Goal: Use online tool/utility: Utilize a website feature to perform a specific function

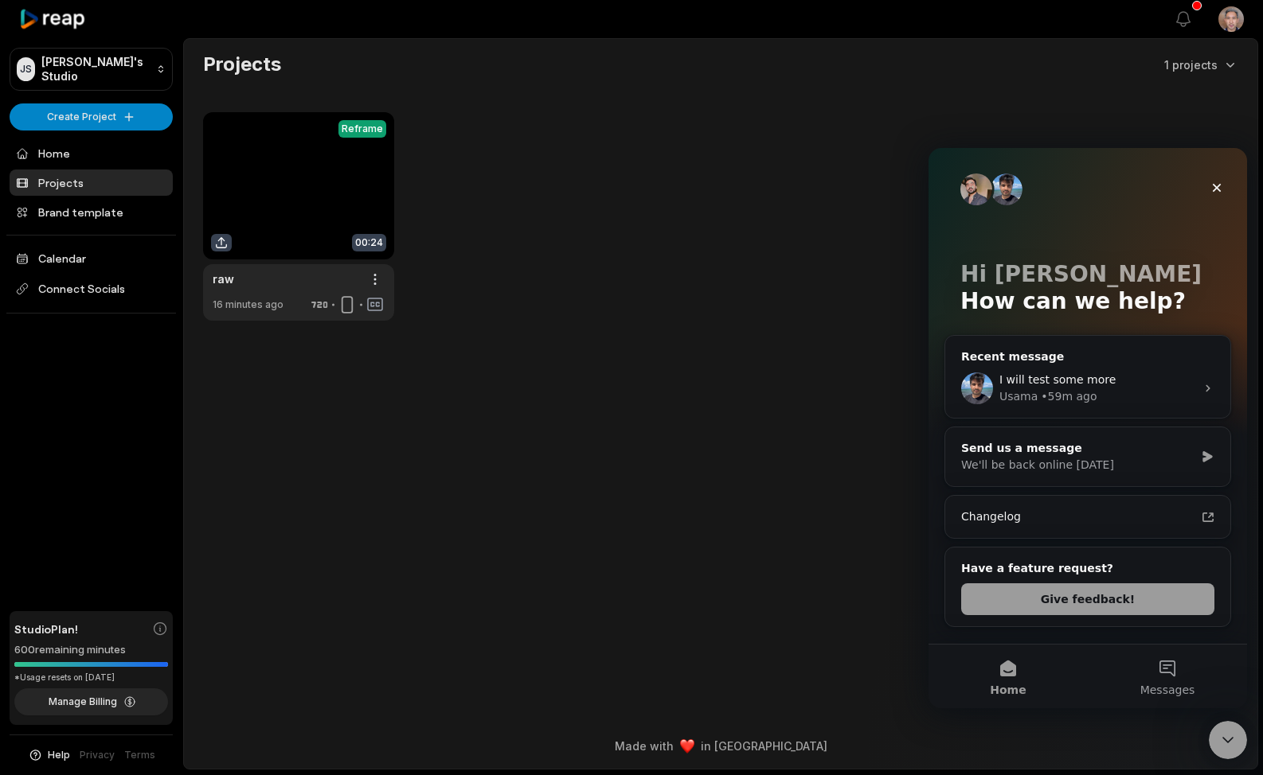
click at [449, 522] on main "Projects 1 projects View Clips Reframe 00:24 raw Open options 16 minutes ago" at bounding box center [720, 356] width 1073 height 634
click at [560, 353] on main "Projects 1 projects View Clips Reframe 00:24 raw Open options 16 minutes ago" at bounding box center [720, 356] width 1073 height 634
click at [553, 439] on main "Projects 1 projects View Clips Reframe 00:24 raw Open options 16 minutes ago" at bounding box center [720, 356] width 1073 height 634
click at [524, 412] on main "Projects 1 projects View Clips Reframe 00:24 raw Open options 16 minutes ago" at bounding box center [720, 356] width 1073 height 634
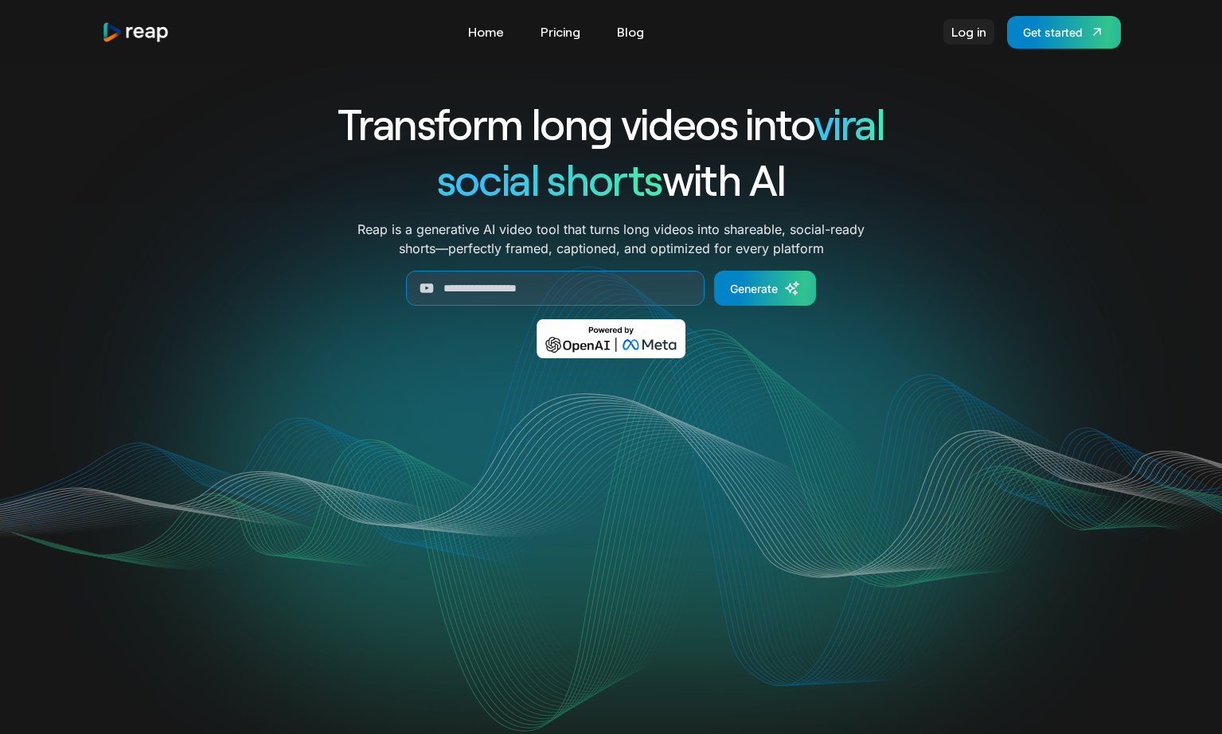
click at [971, 40] on link "Log in" at bounding box center [968, 31] width 51 height 25
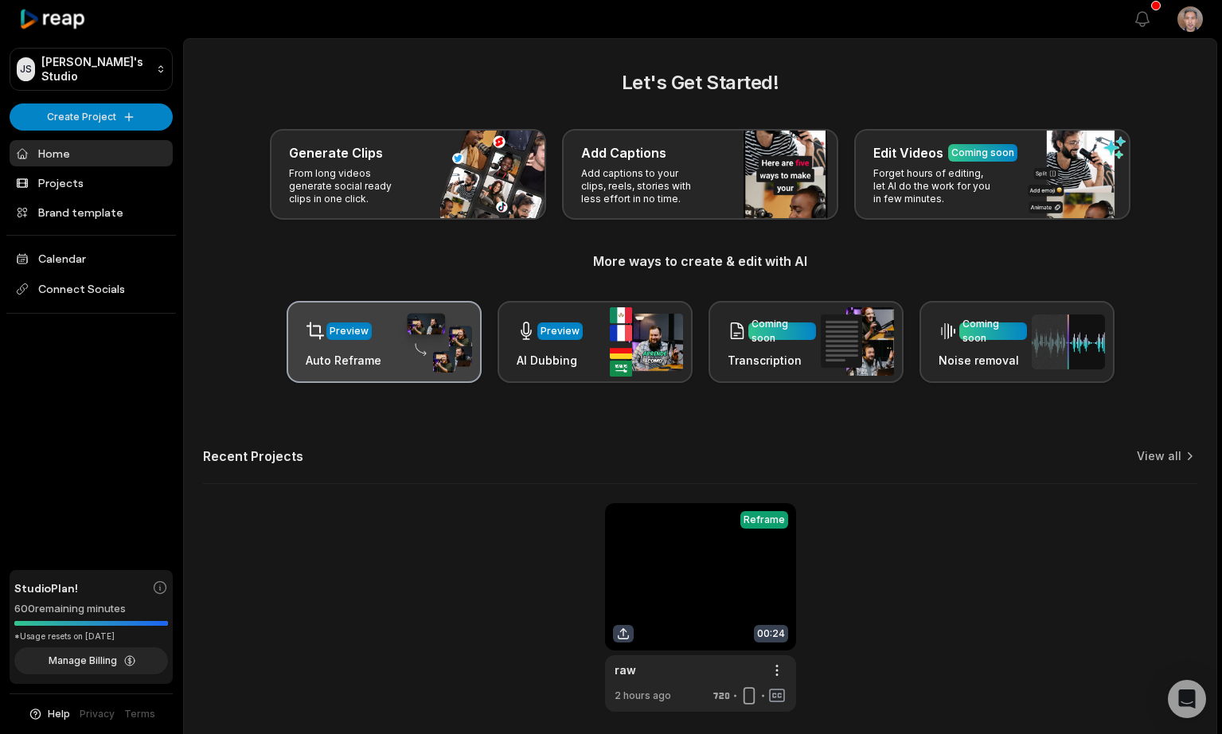
click at [369, 340] on div "Preview" at bounding box center [344, 330] width 76 height 33
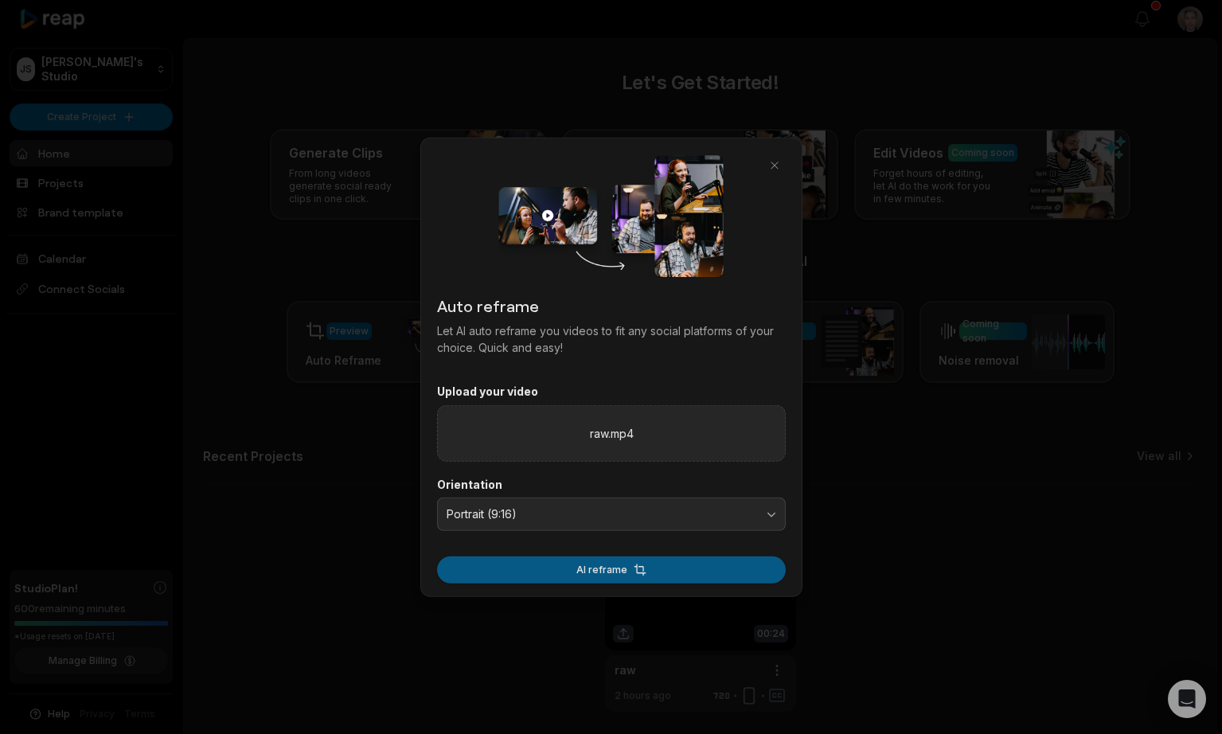
click at [616, 573] on button "AI reframe" at bounding box center [611, 569] width 349 height 27
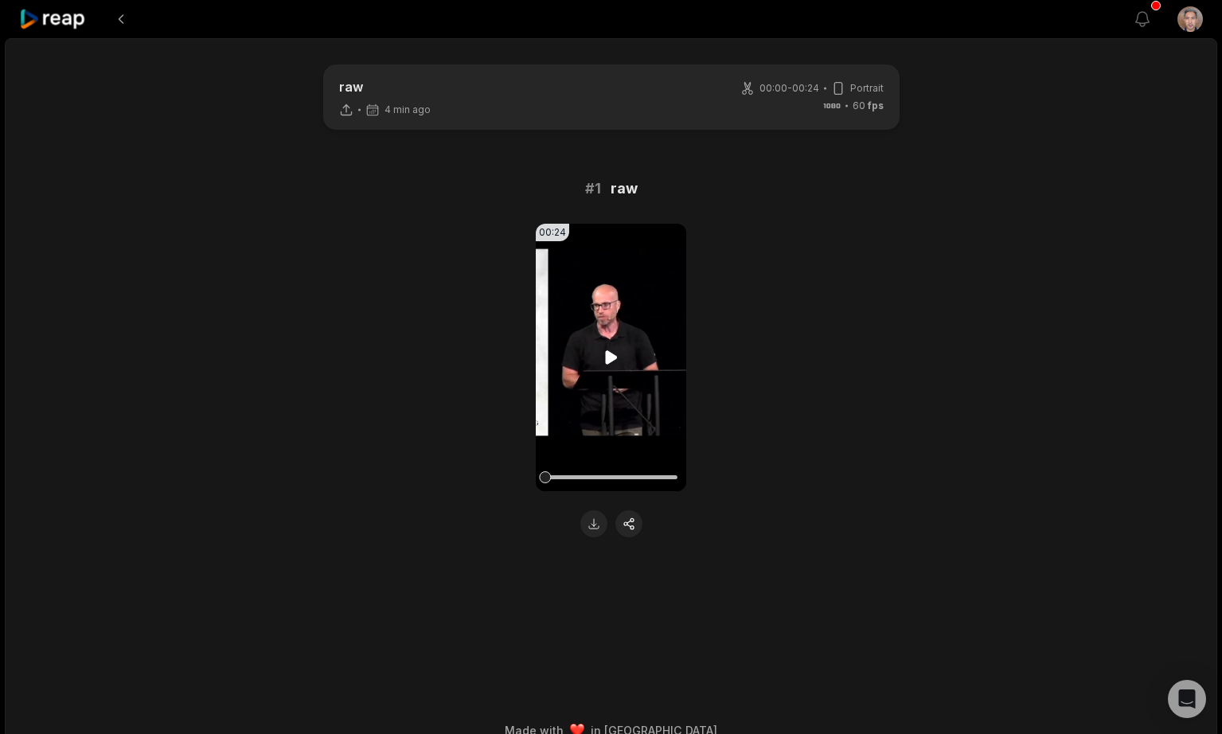
click at [546, 479] on div at bounding box center [545, 477] width 12 height 12
click at [606, 357] on icon at bounding box center [611, 357] width 12 height 14
click at [621, 474] on div at bounding box center [611, 477] width 132 height 28
click at [654, 474] on div at bounding box center [611, 477] width 132 height 28
click at [386, 424] on div "00:24 Your browser does not support mp4 format." at bounding box center [611, 381] width 771 height 314
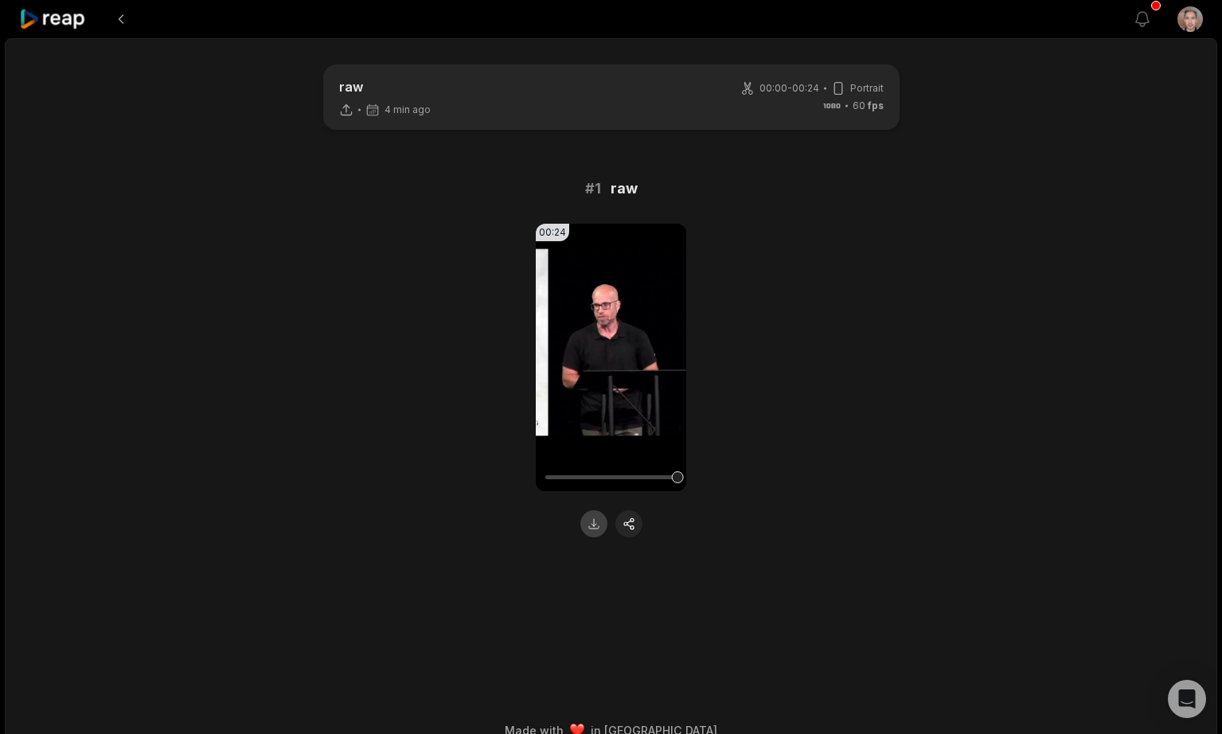
click at [593, 522] on button at bounding box center [593, 523] width 27 height 27
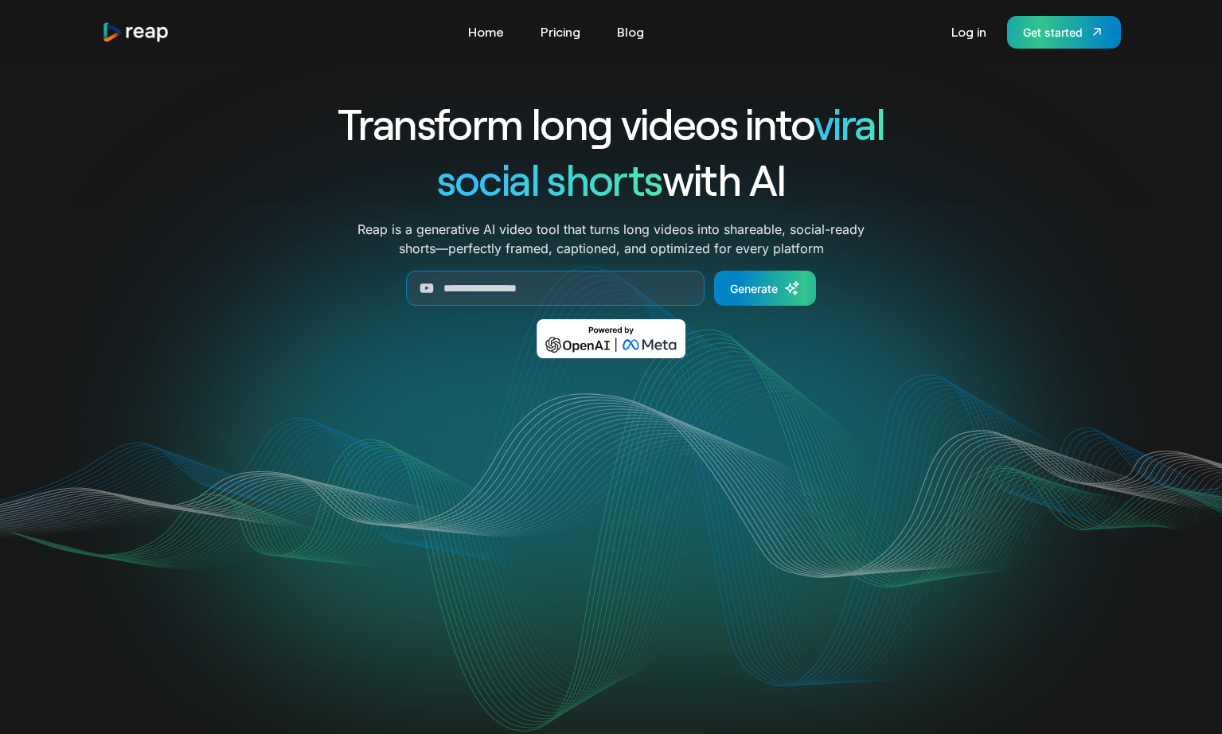
click at [1041, 30] on div "Get started" at bounding box center [1053, 32] width 60 height 17
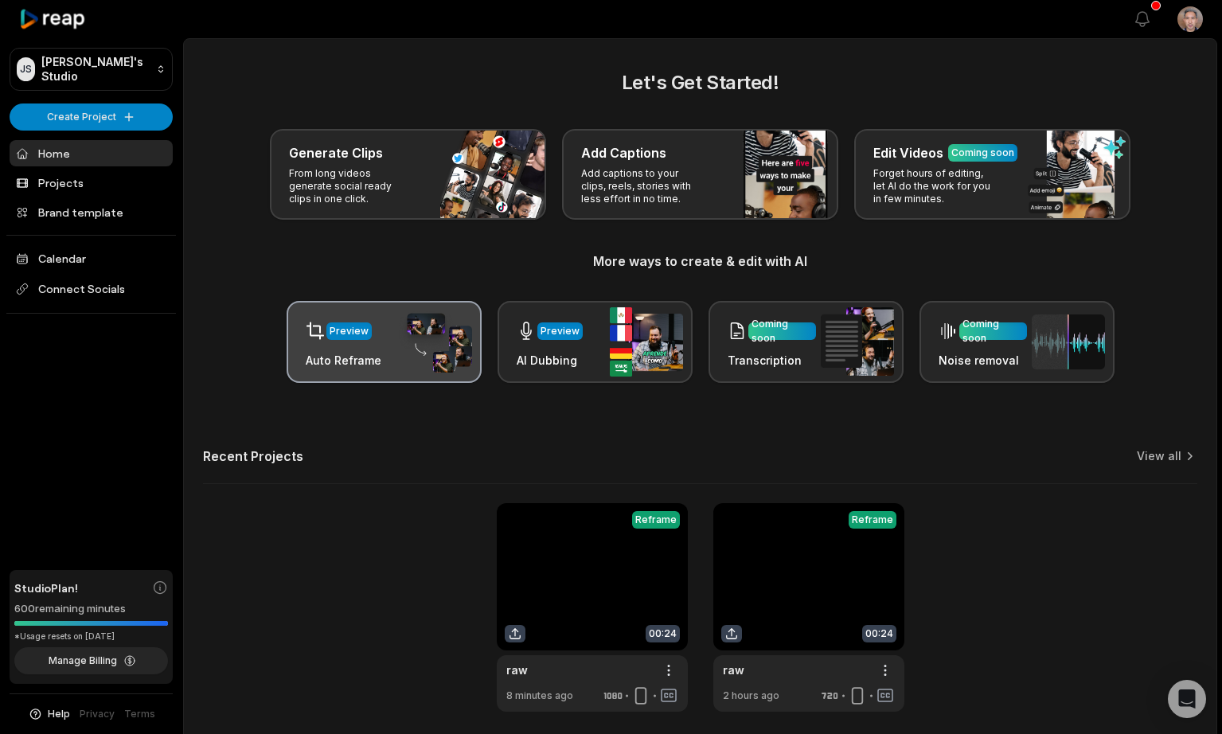
click at [373, 352] on h3 "Auto Reframe" at bounding box center [344, 360] width 76 height 17
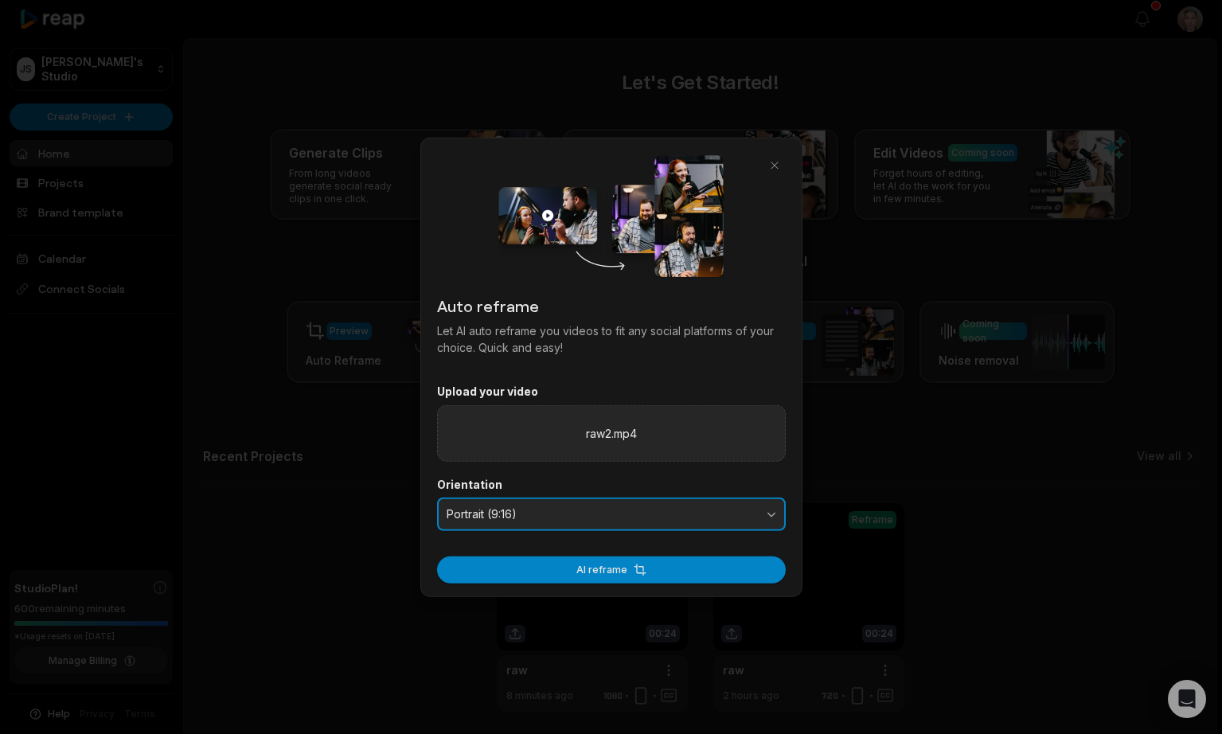
click at [600, 522] on button "Portrait (9:16)" at bounding box center [611, 514] width 349 height 33
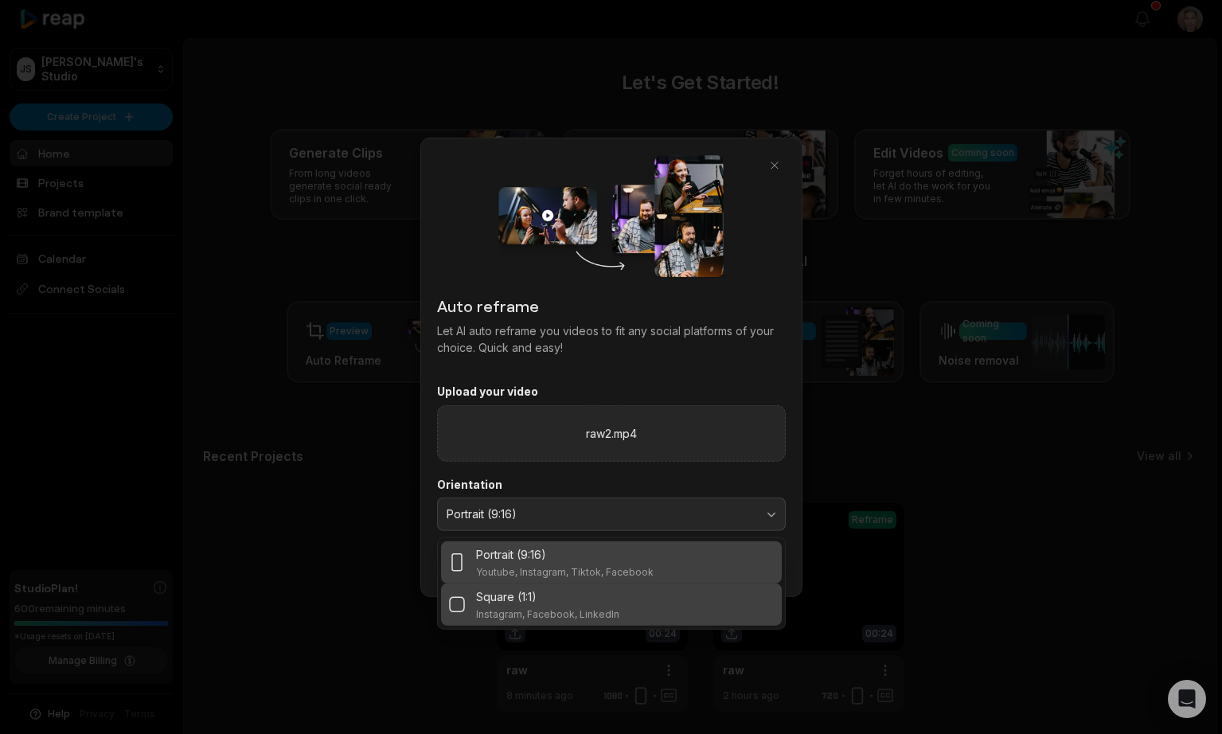
click at [569, 606] on div "Square (1:1) Instagram, Facebook, LinkedIn" at bounding box center [547, 604] width 143 height 33
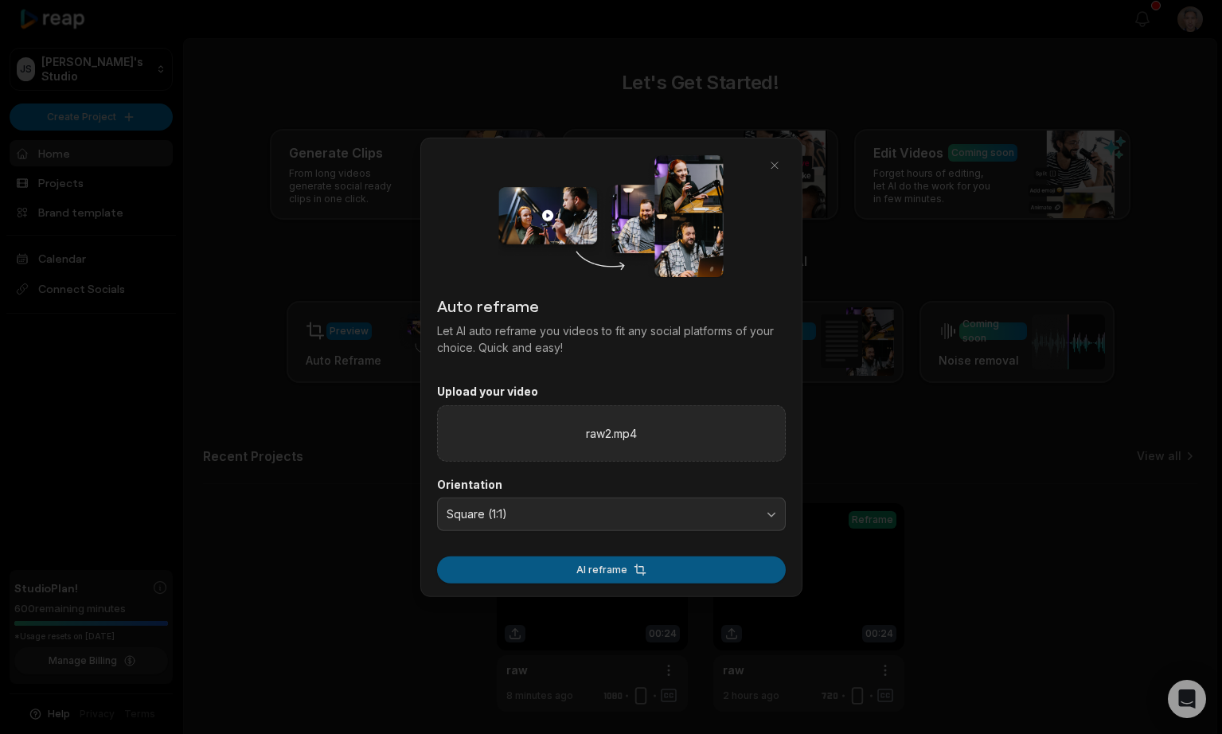
click at [572, 570] on button "AI reframe" at bounding box center [611, 569] width 349 height 27
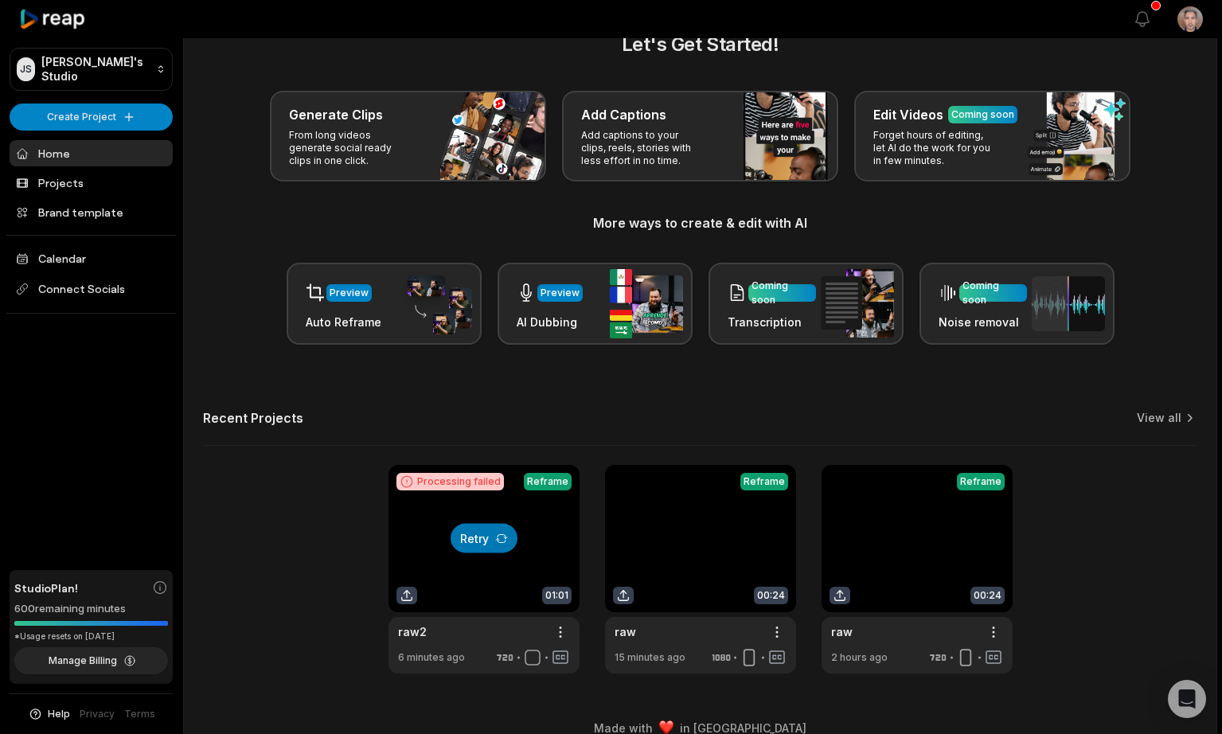
scroll to position [39, 0]
click at [482, 531] on button "Retry" at bounding box center [484, 537] width 67 height 29
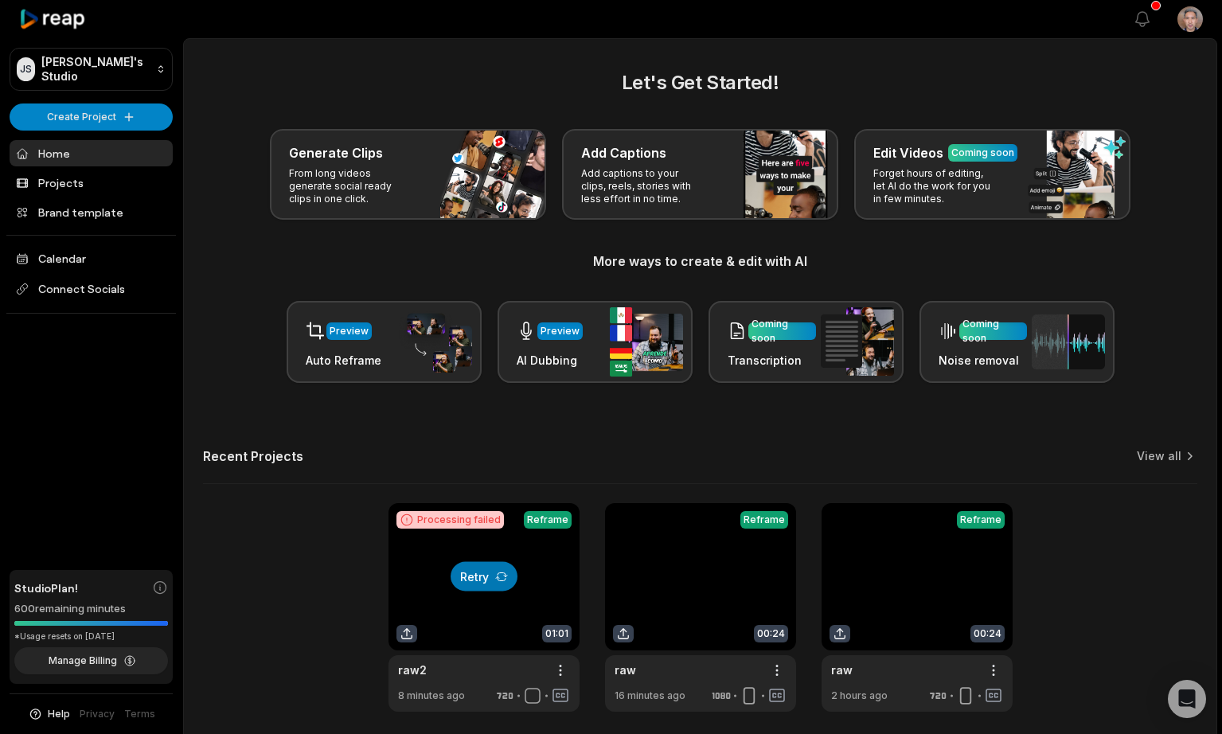
scroll to position [61, 0]
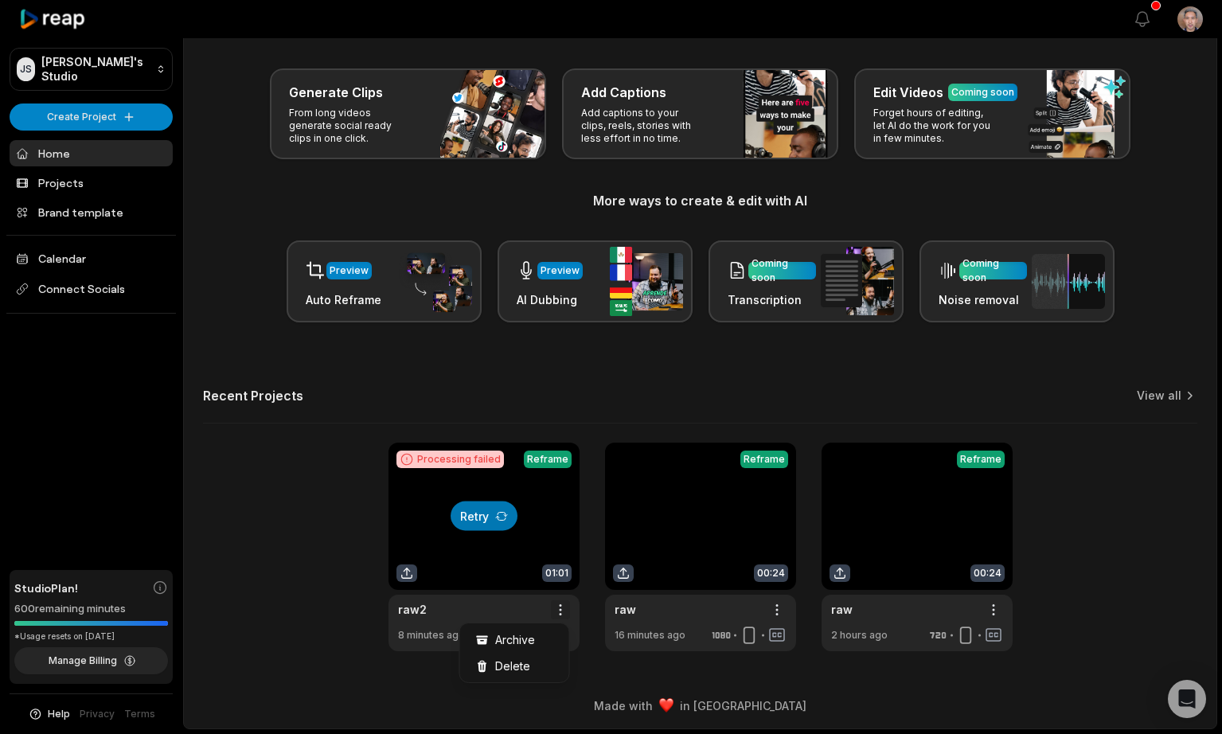
click at [561, 609] on html "[PERSON_NAME]'s Studio Create Project Home Projects Brand template Calendar Con…" at bounding box center [611, 306] width 1222 height 734
click at [315, 578] on html "JS Joe's Studio Create Project Home Projects Brand template Calendar Connect So…" at bounding box center [611, 306] width 1222 height 734
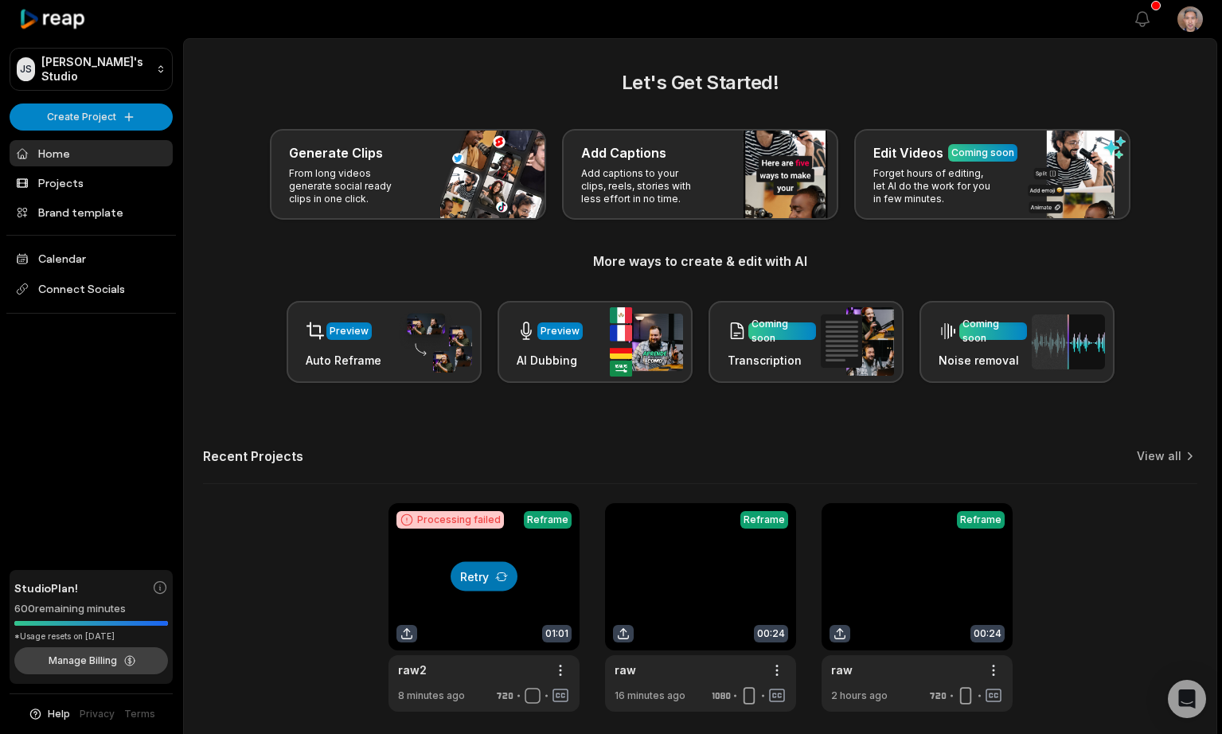
click at [86, 657] on button "Manage Billing" at bounding box center [91, 660] width 154 height 27
click at [1197, 699] on div "Open Intercom Messenger" at bounding box center [1187, 699] width 42 height 42
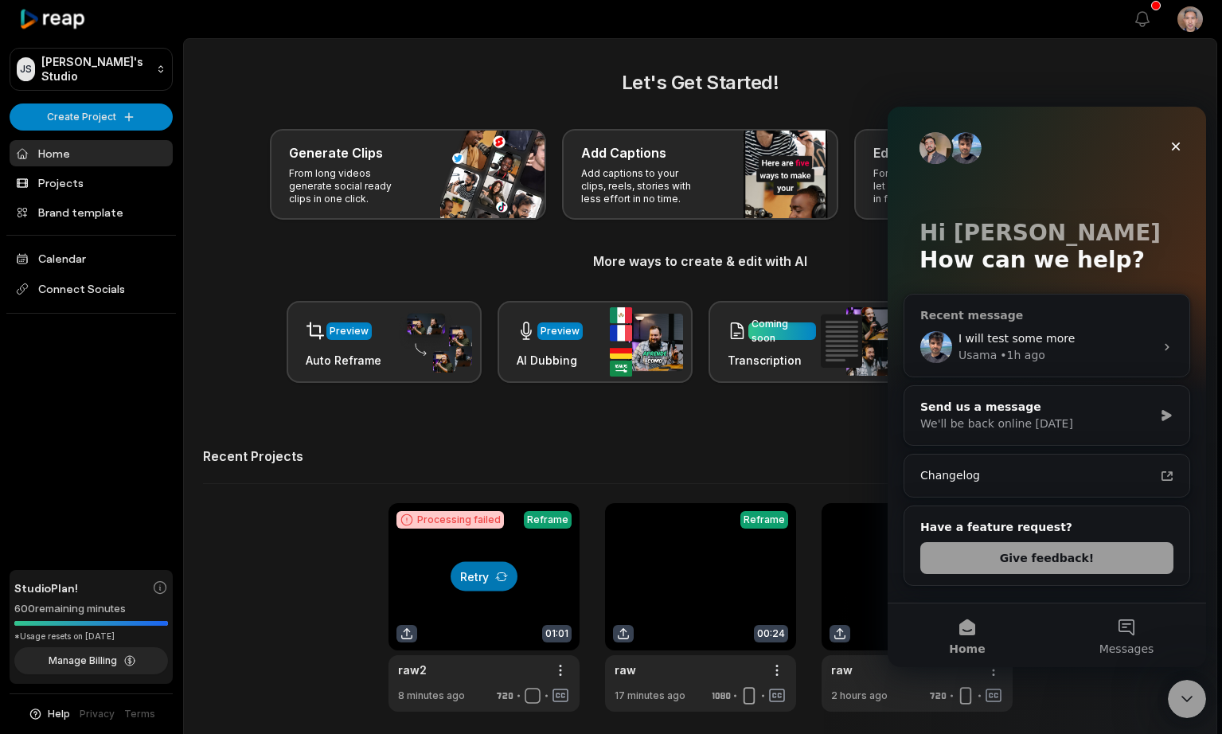
click at [1002, 330] on div "I will test some more" at bounding box center [1057, 338] width 196 height 17
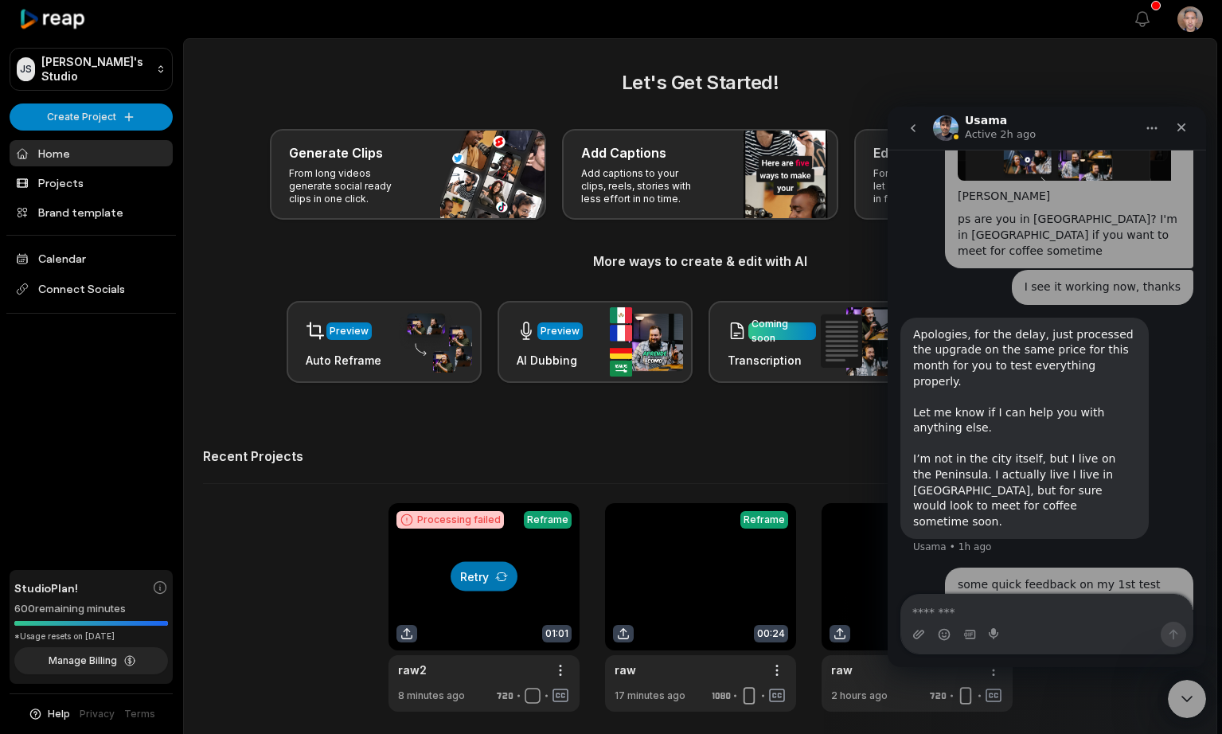
scroll to position [1777, 0]
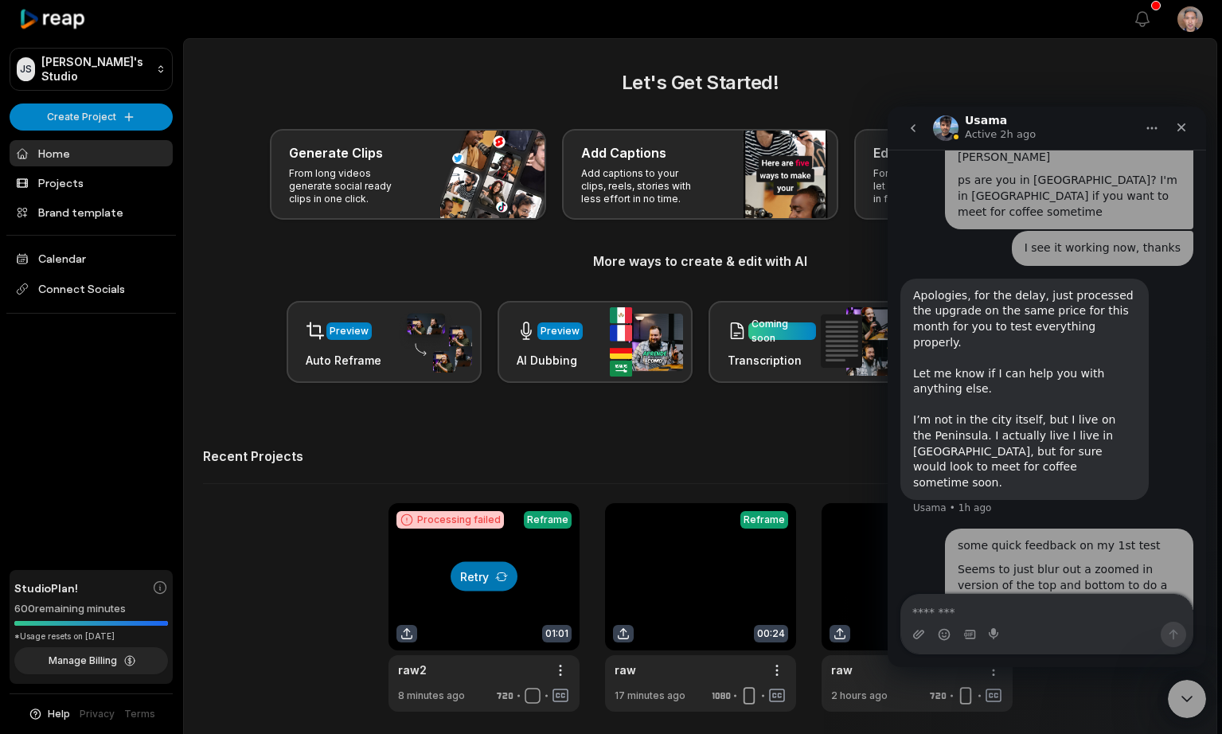
click at [1149, 131] on icon "Home" at bounding box center [1152, 128] width 13 height 13
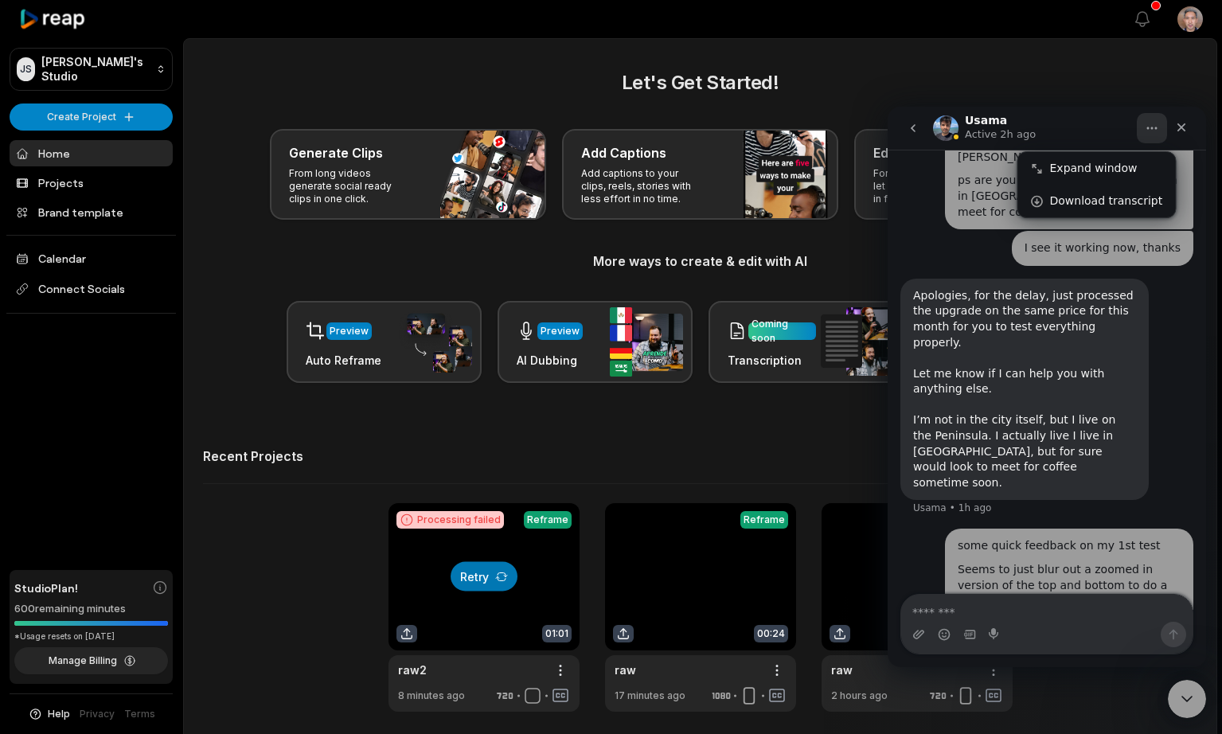
click at [1146, 126] on icon "Home" at bounding box center [1152, 128] width 13 height 13
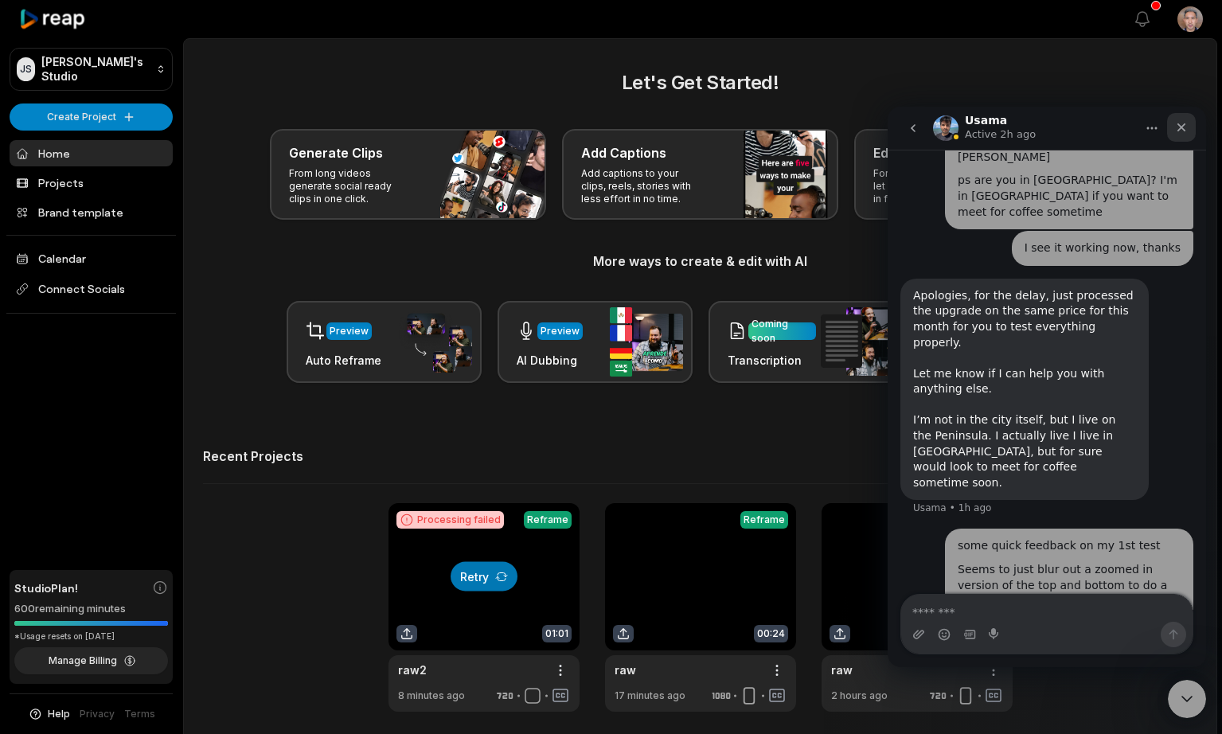
click at [1185, 132] on icon "Close" at bounding box center [1181, 127] width 13 height 13
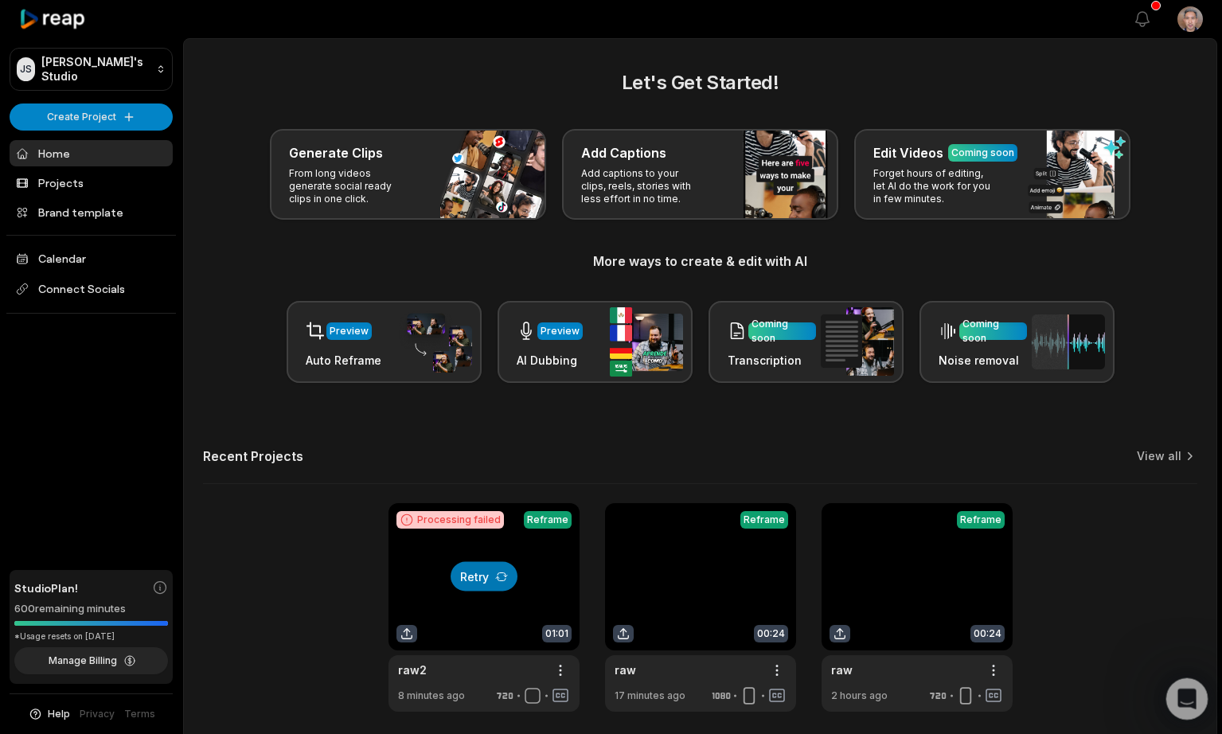
click at [1182, 693] on icon "Open Intercom Messenger" at bounding box center [1185, 697] width 26 height 26
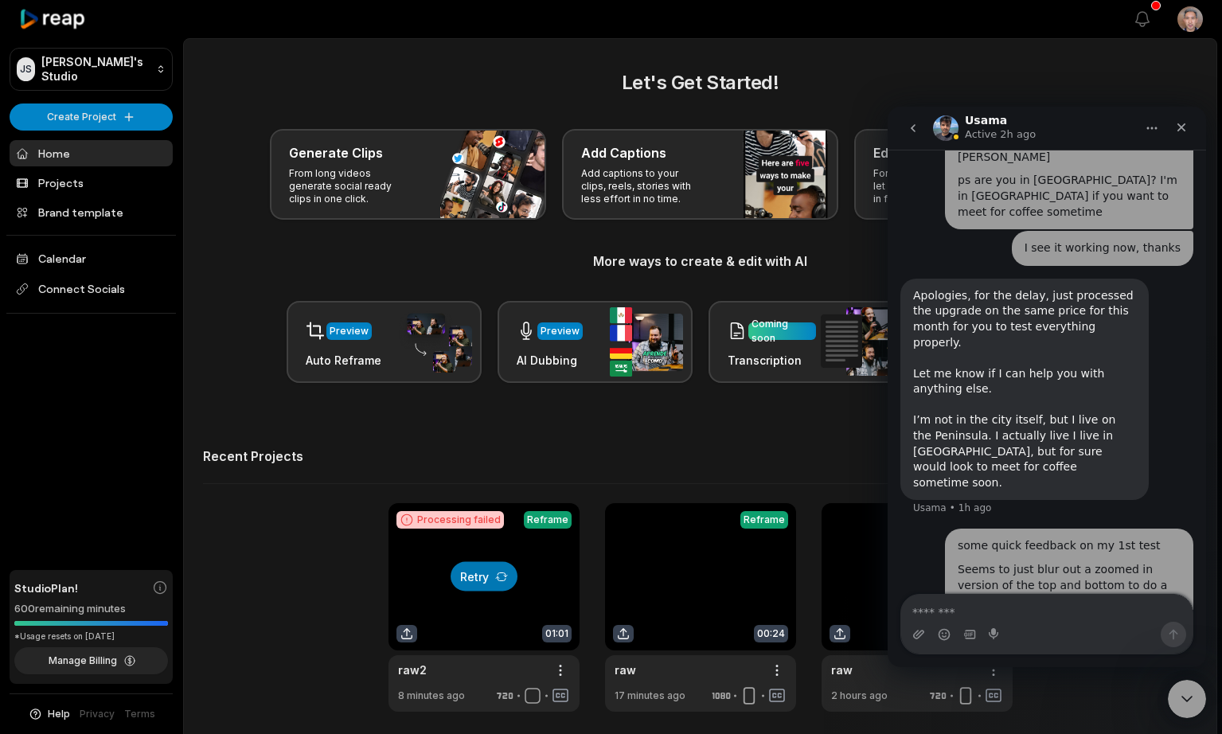
click at [968, 617] on textarea "Message…" at bounding box center [1046, 608] width 291 height 27
type textarea "**********"
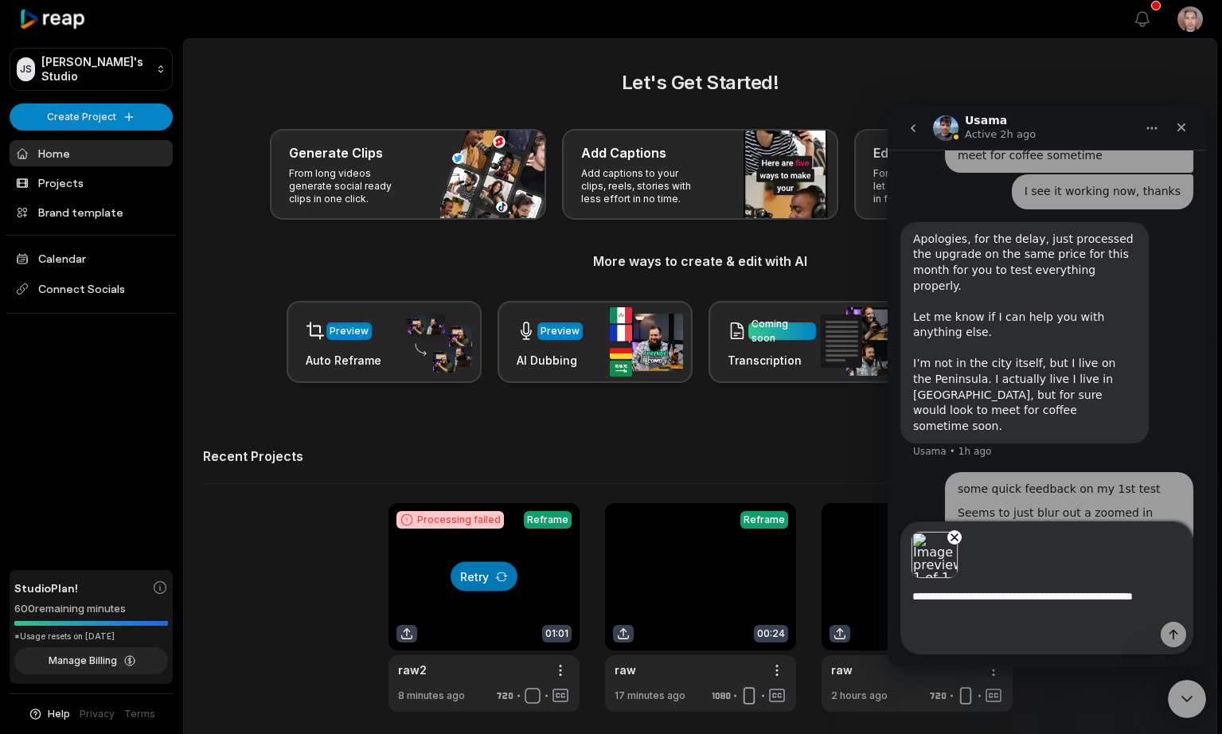
scroll to position [1850, 0]
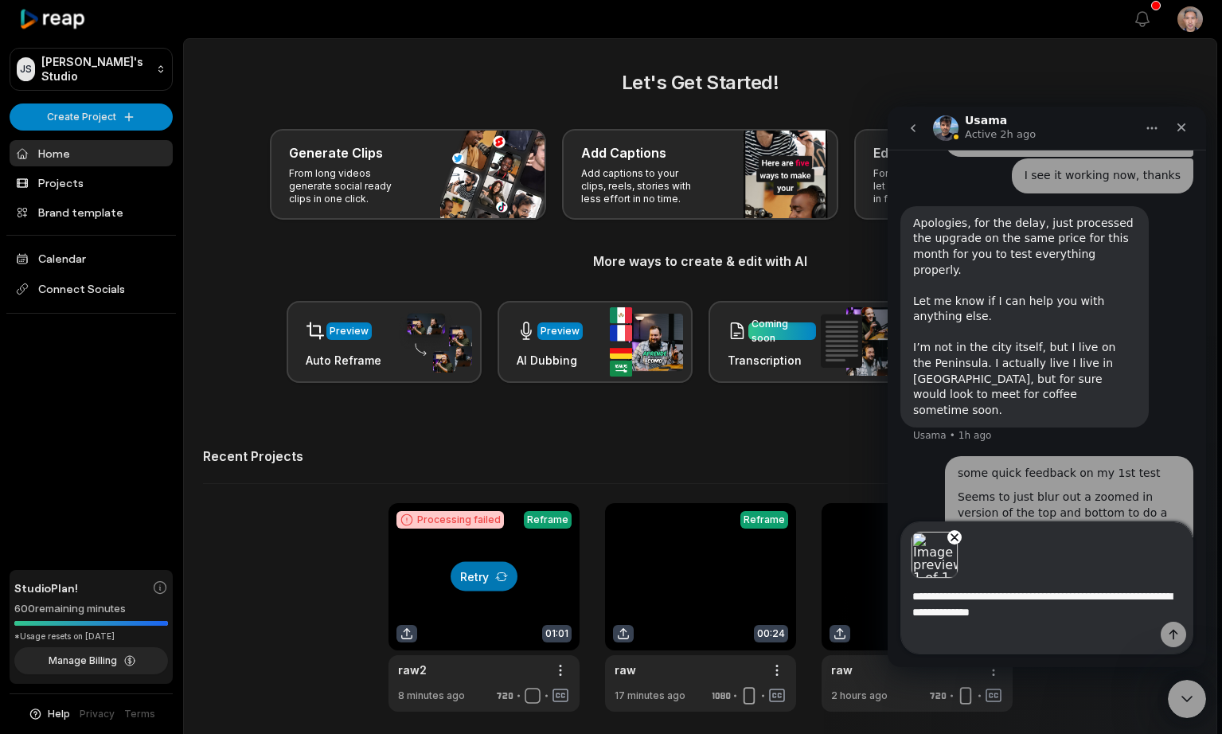
type textarea "**********"
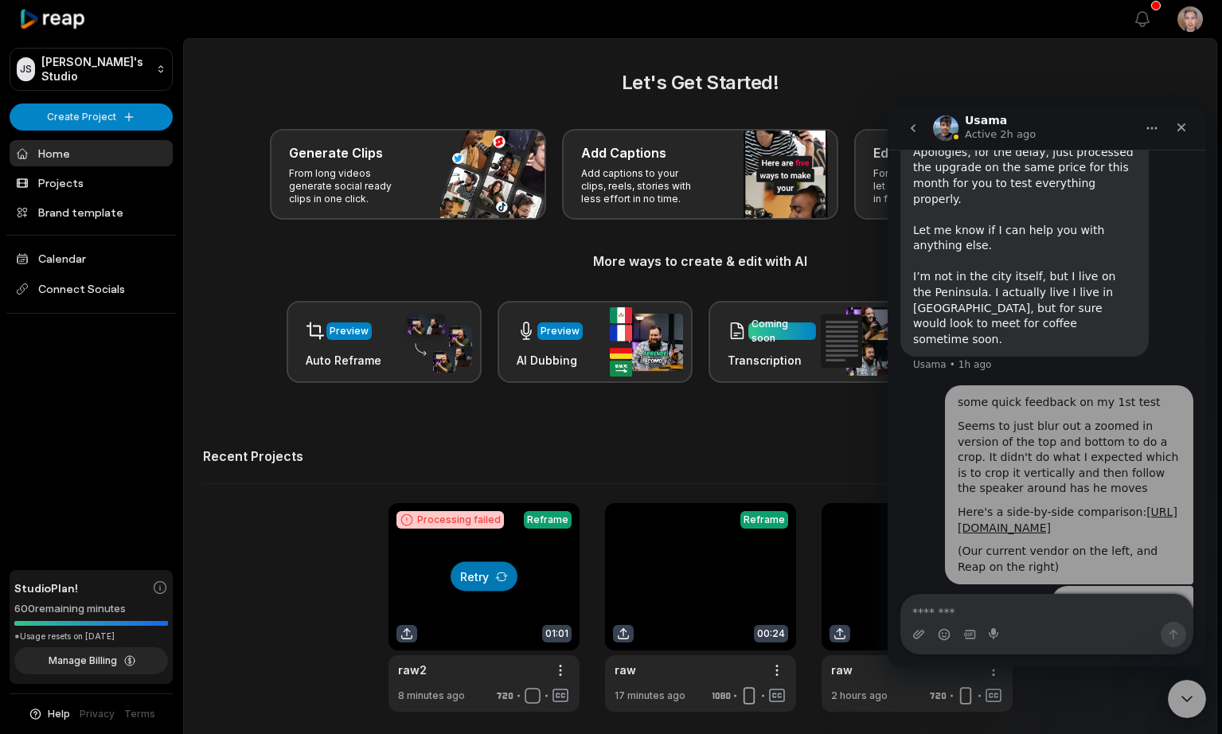
scroll to position [1921, 0]
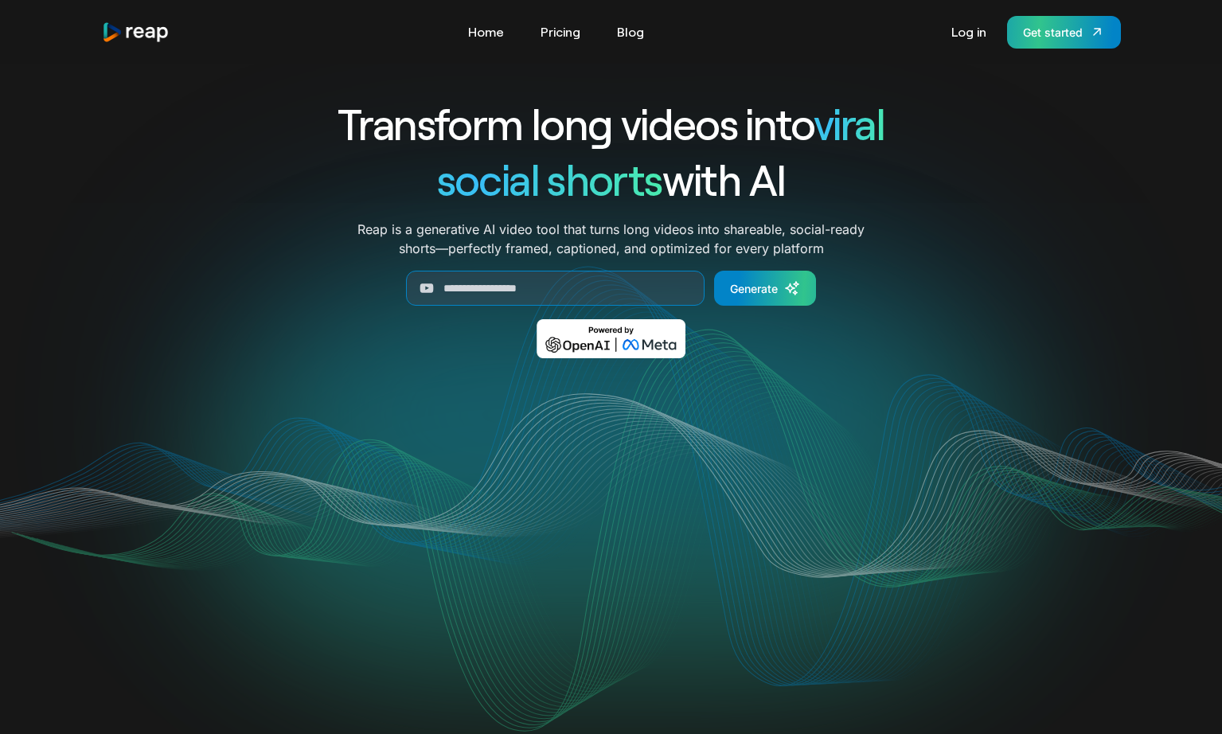
click at [1057, 21] on link "Get started" at bounding box center [1064, 32] width 114 height 33
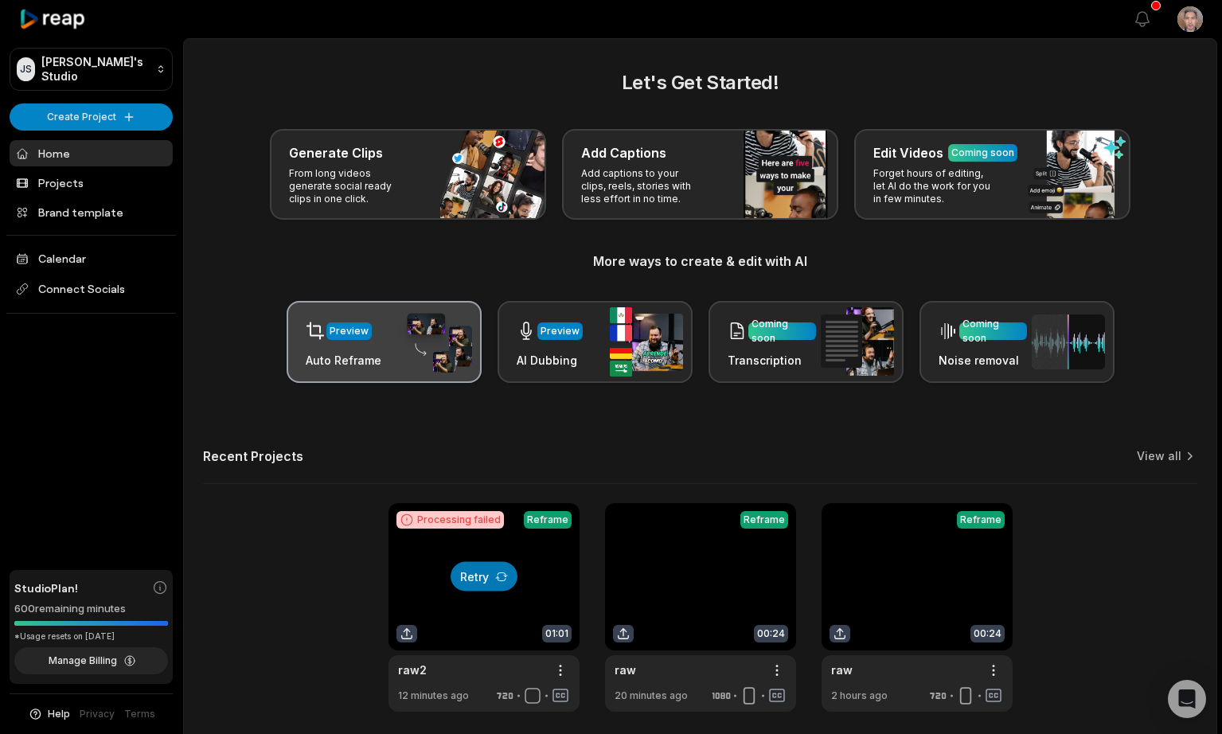
click at [378, 351] on div "Preview Auto Reframe" at bounding box center [384, 342] width 195 height 82
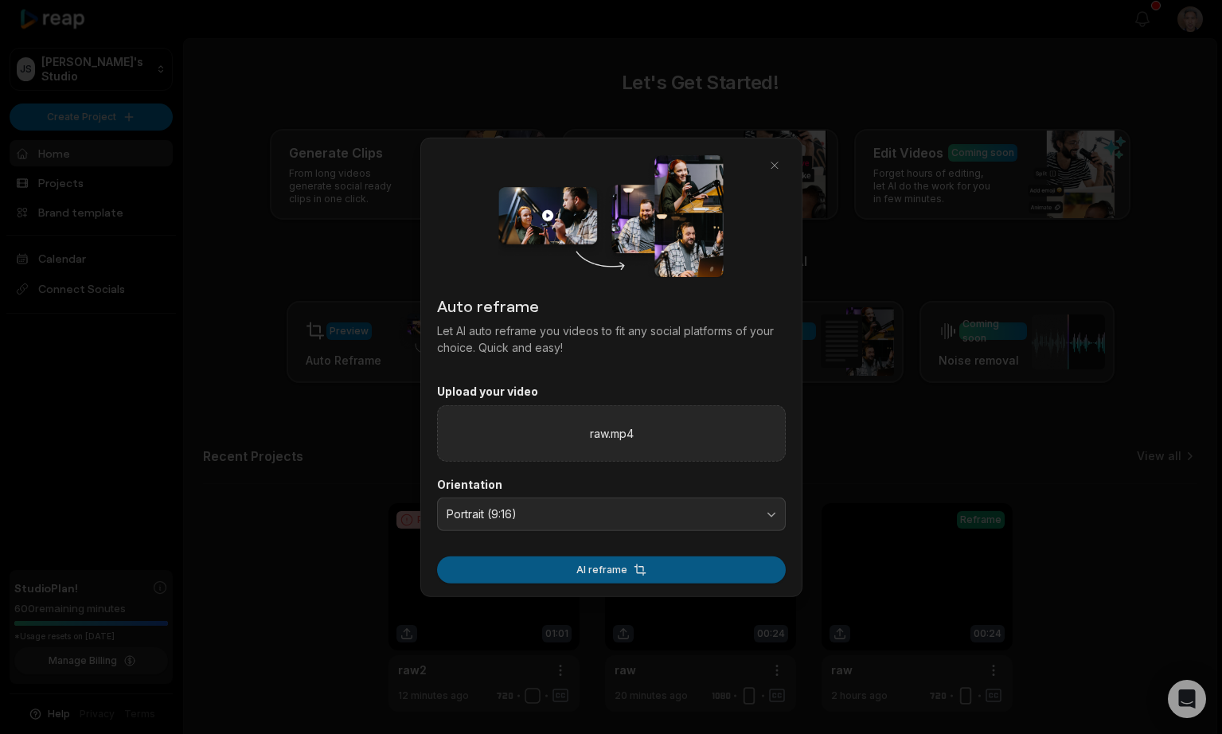
click at [644, 568] on button "AI reframe" at bounding box center [611, 569] width 349 height 27
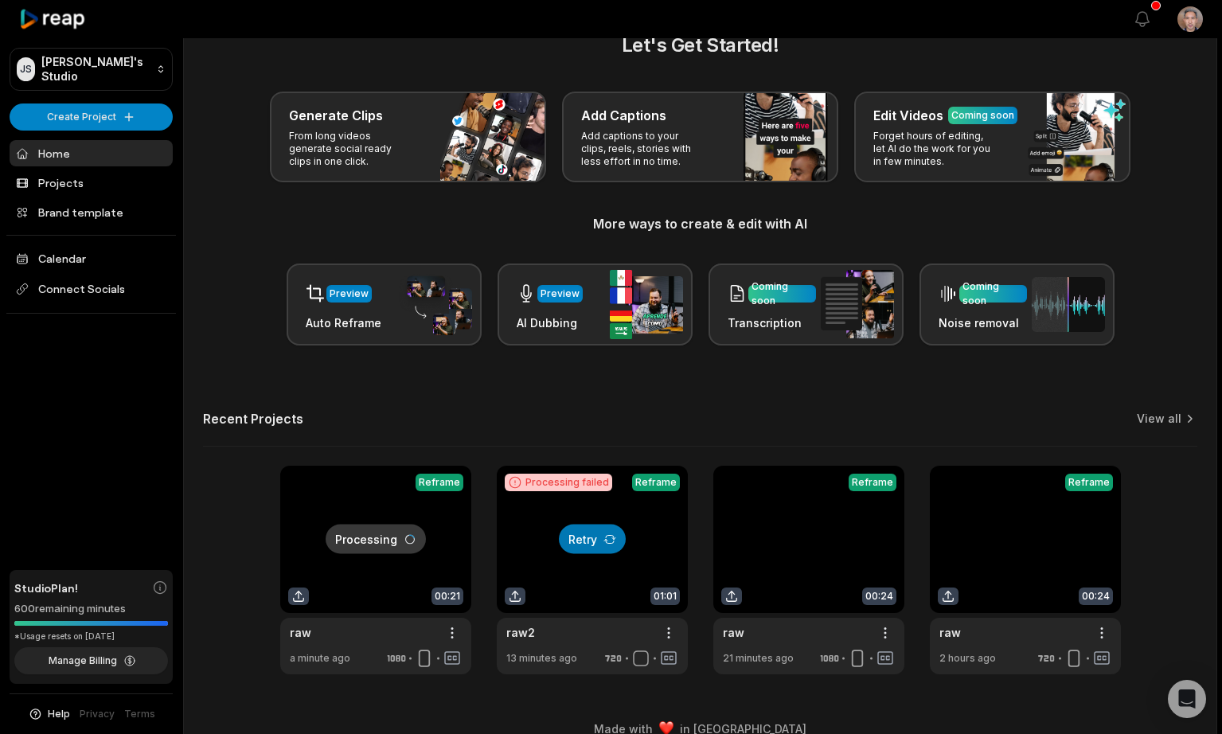
scroll to position [43, 0]
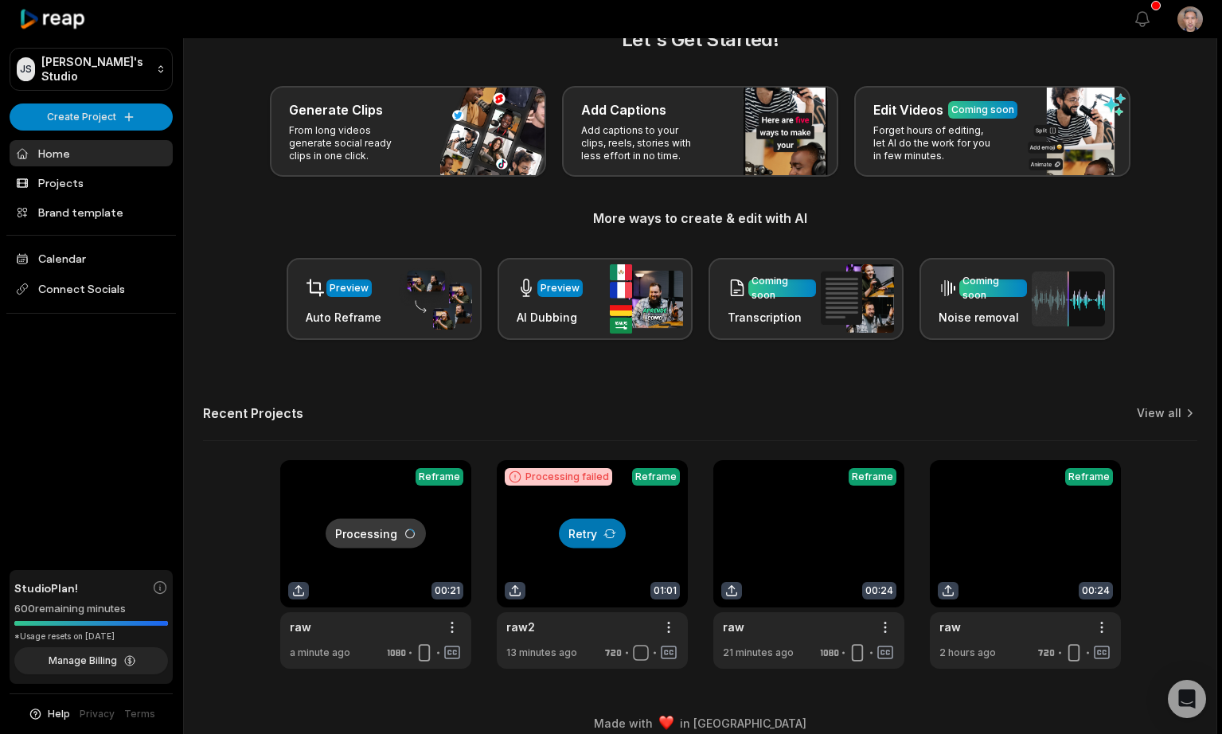
click at [674, 408] on div "Recent Projects View all" at bounding box center [700, 423] width 994 height 36
click at [596, 402] on div "Let's Get Started! Generate Clips From long videos generate social ready clips …" at bounding box center [700, 346] width 1033 height 643
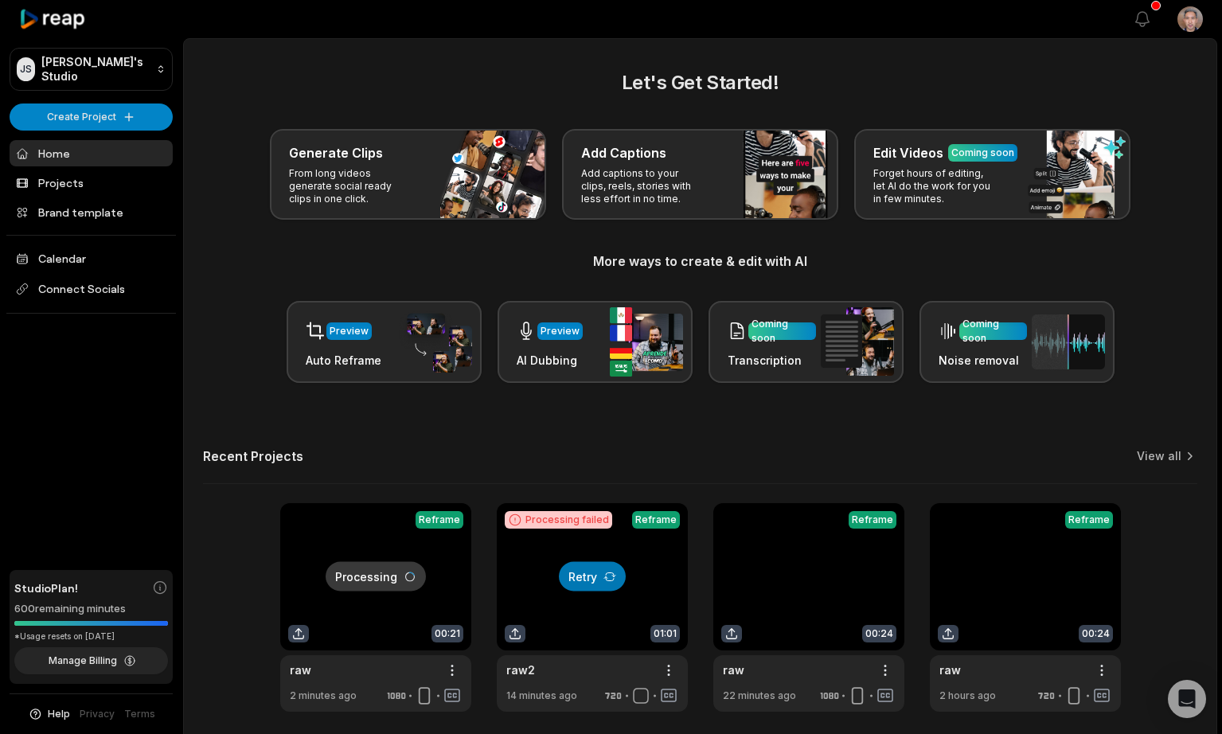
click at [492, 451] on div "Recent Projects View all" at bounding box center [700, 466] width 994 height 36
click at [389, 559] on link at bounding box center [375, 607] width 191 height 209
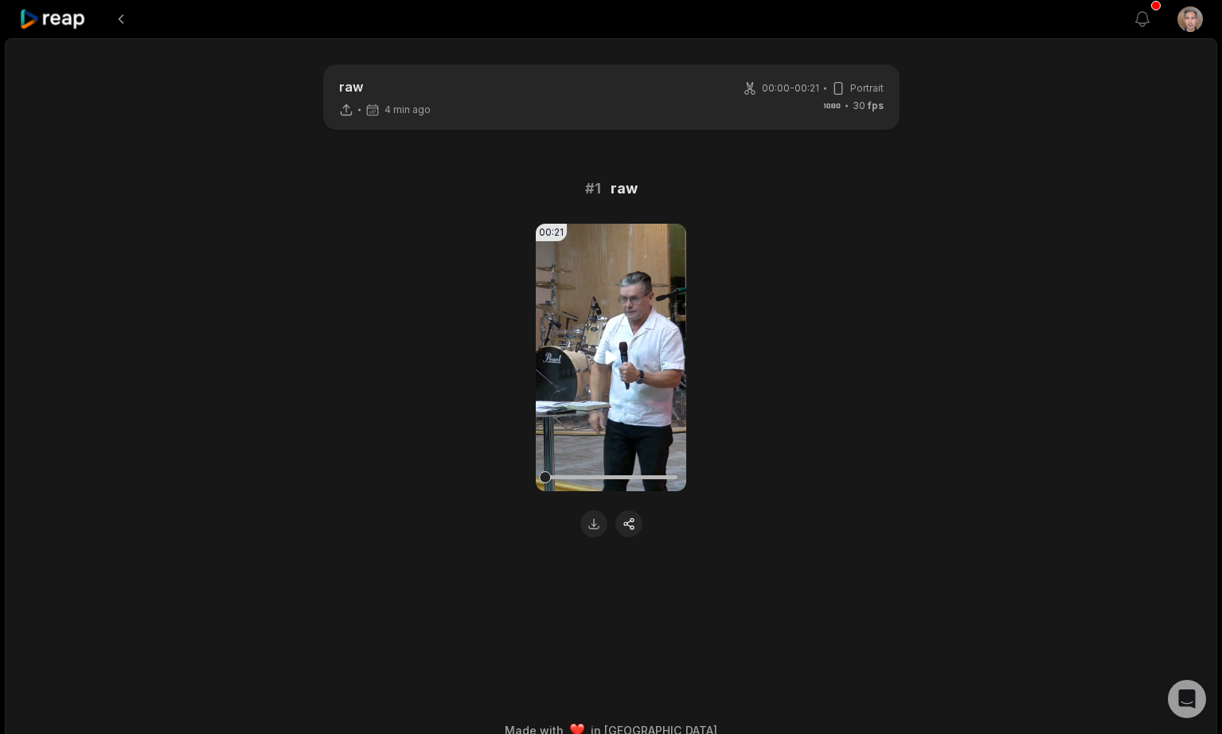
click at [613, 360] on icon at bounding box center [611, 357] width 12 height 14
click at [592, 528] on button at bounding box center [593, 523] width 27 height 27
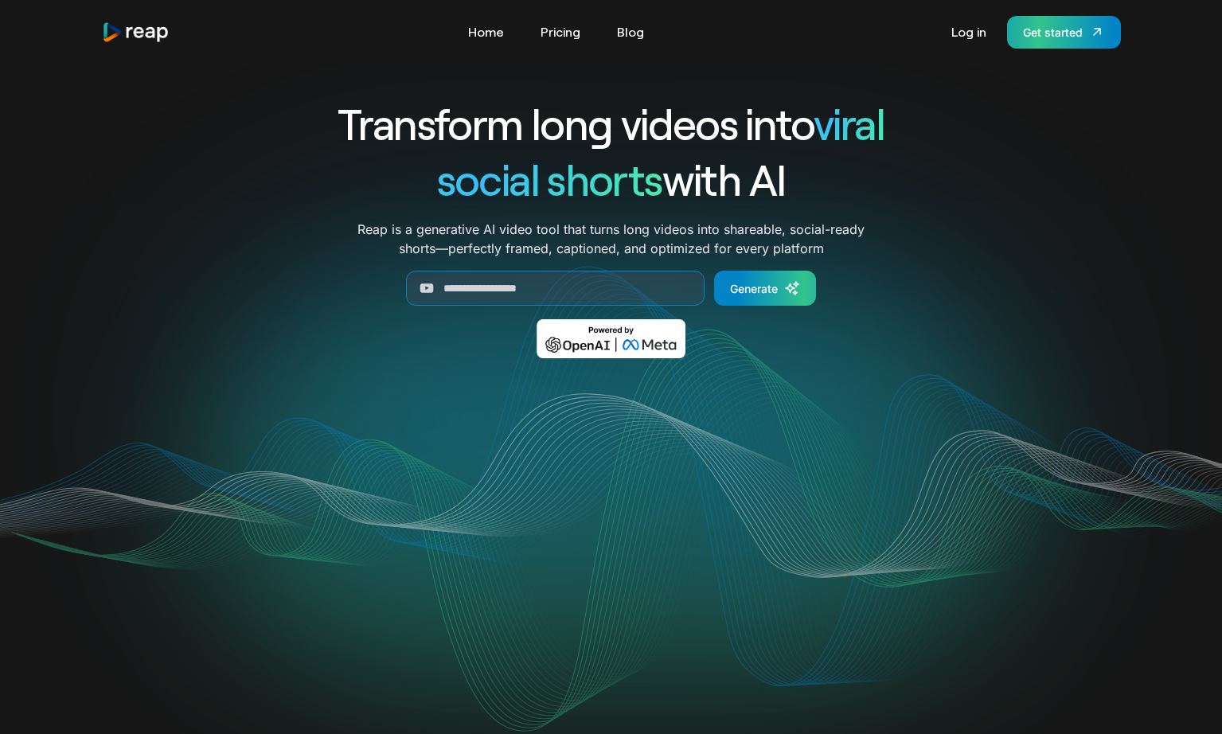
click at [1025, 41] on link "Get started" at bounding box center [1064, 32] width 114 height 33
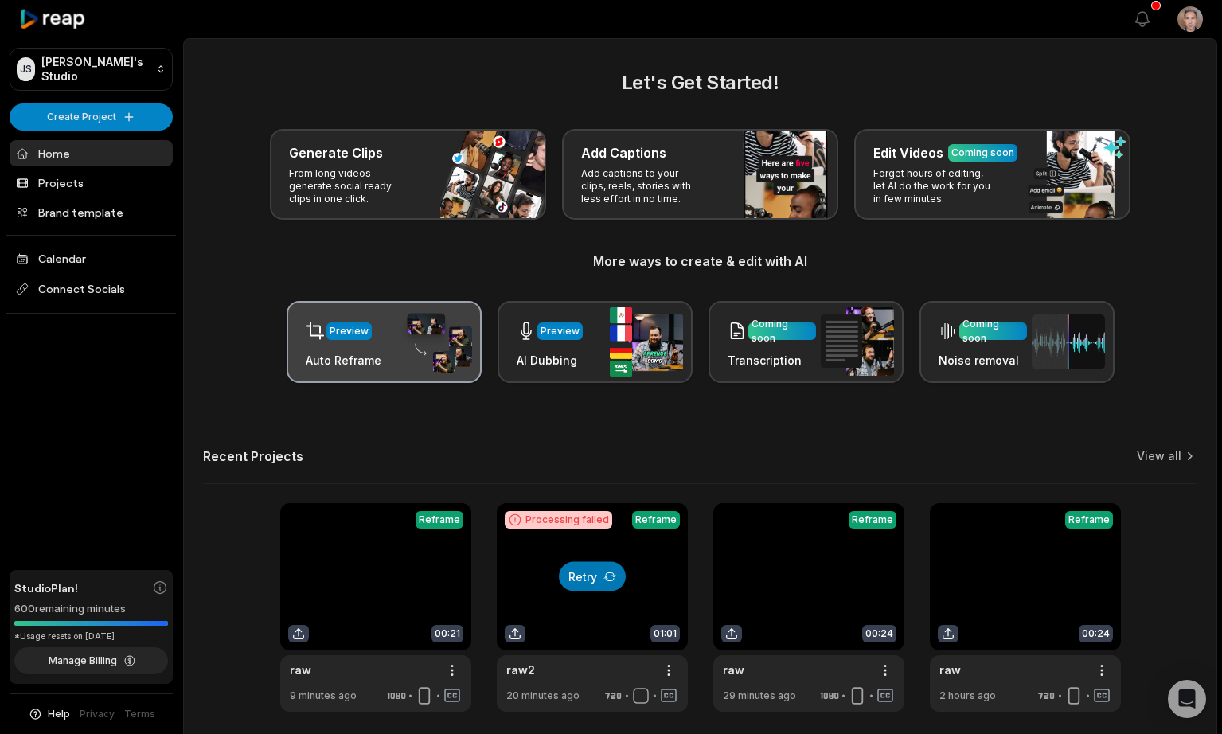
click at [356, 334] on div "Preview" at bounding box center [349, 331] width 39 height 14
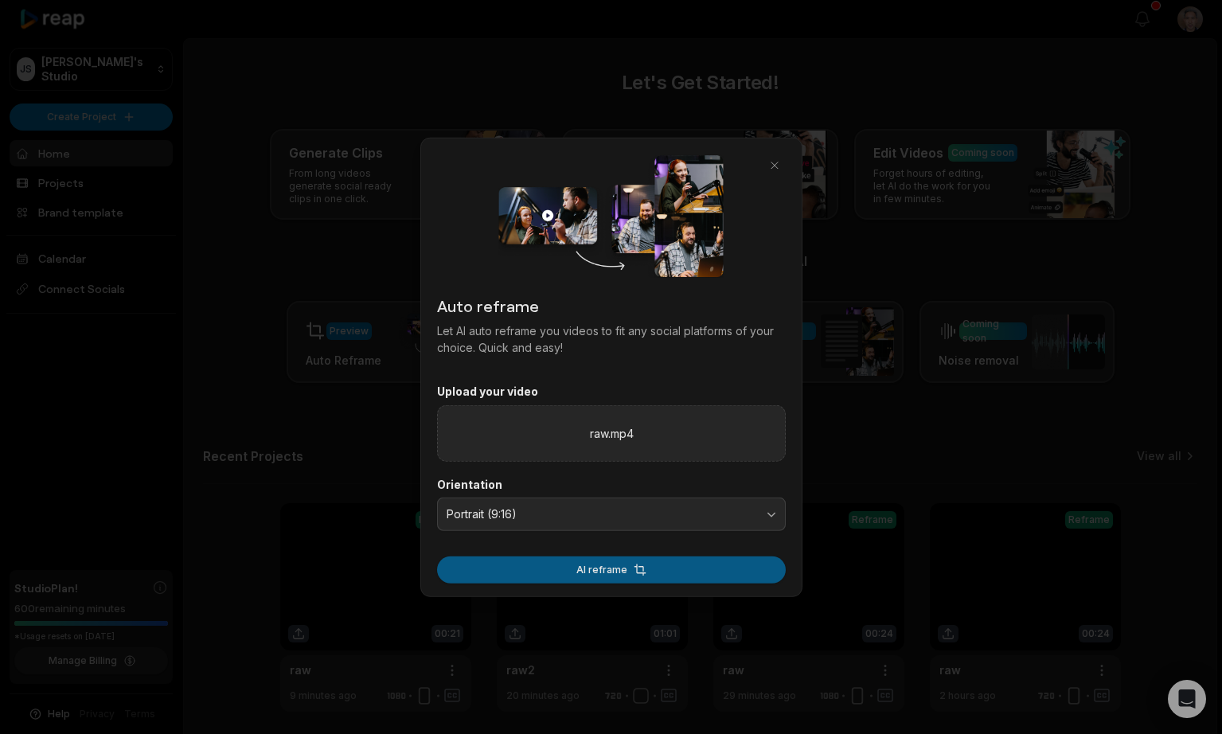
click at [608, 563] on button "AI reframe" at bounding box center [611, 569] width 349 height 27
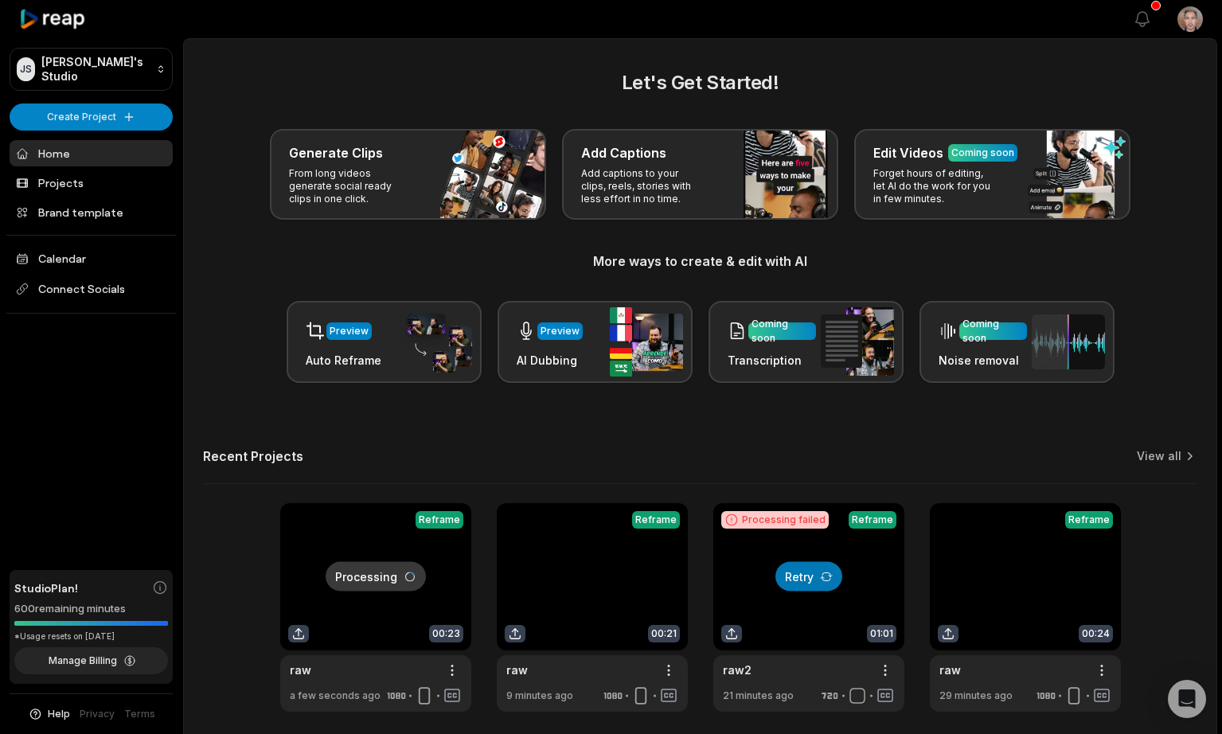
scroll to position [61, 0]
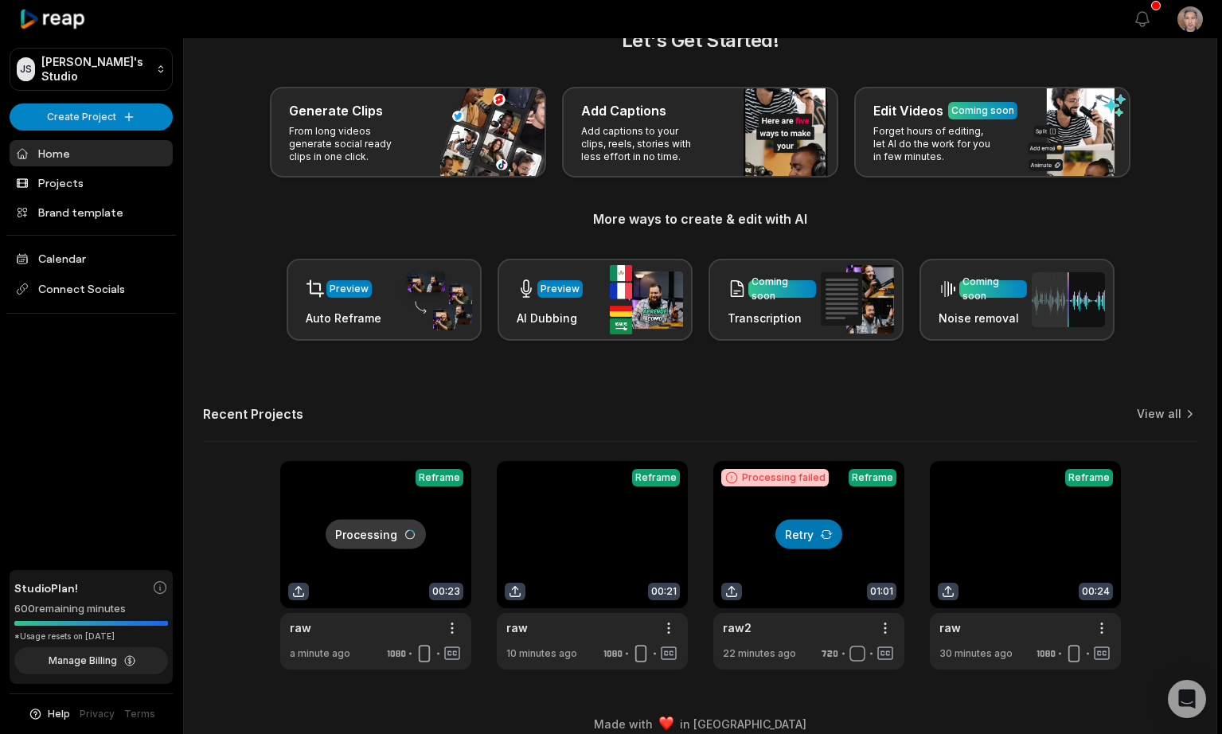
scroll to position [61, 0]
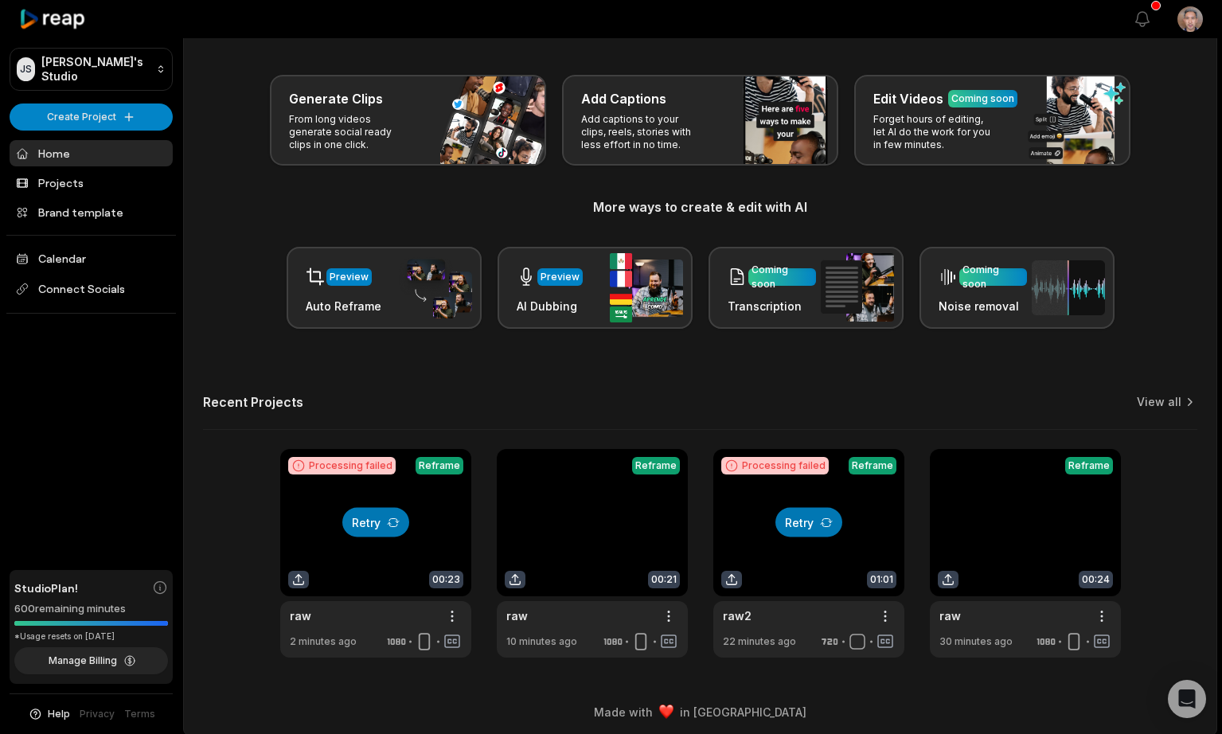
scroll to position [61, 0]
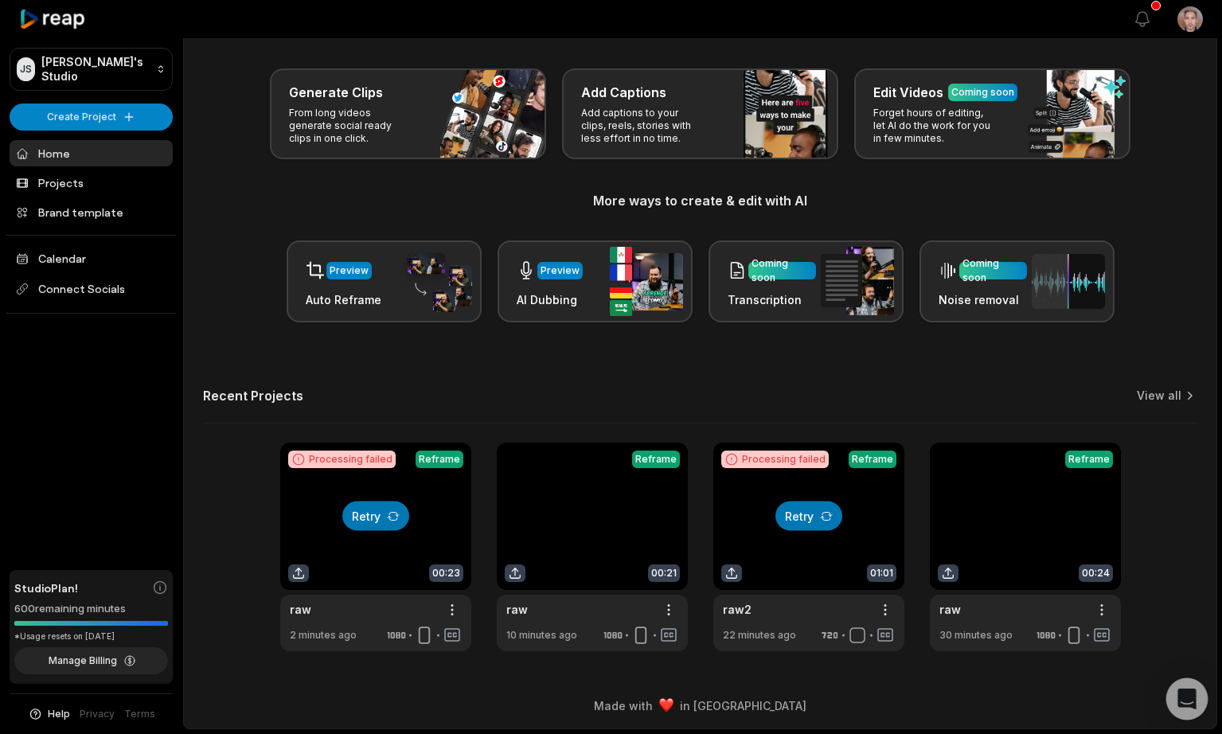
click at [1197, 711] on div "Open Intercom Messenger" at bounding box center [1187, 699] width 42 height 42
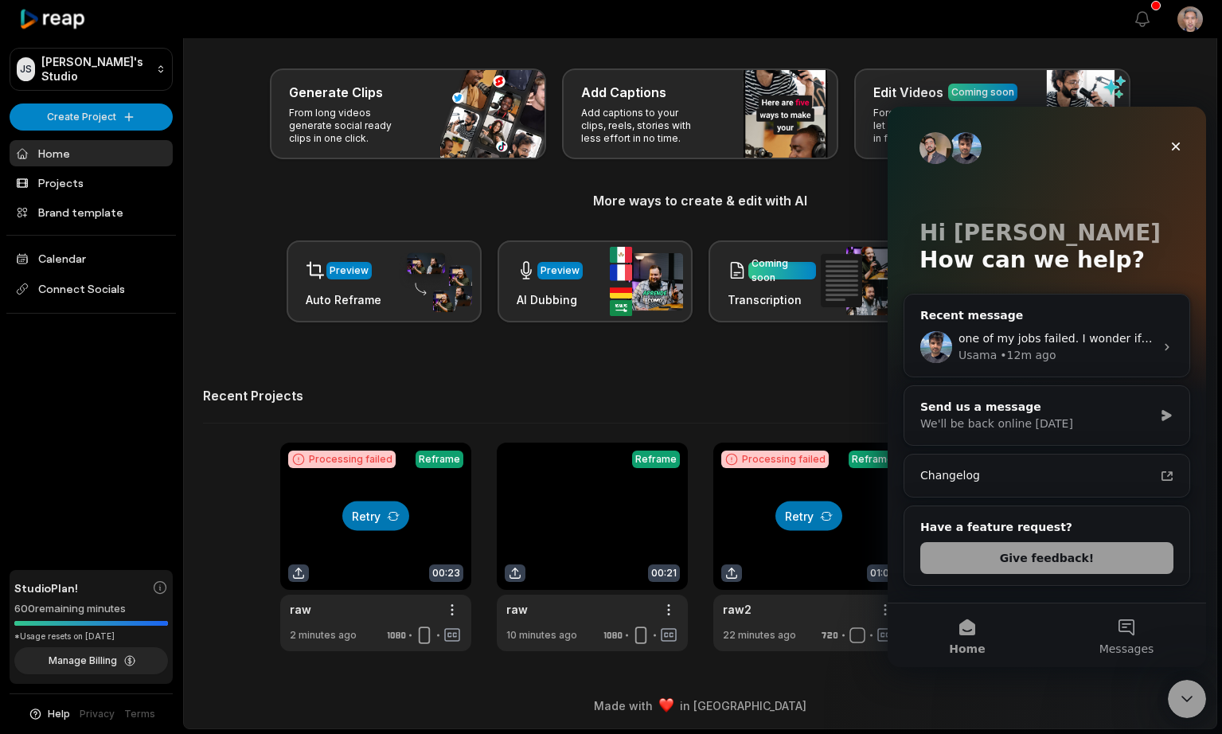
scroll to position [0, 0]
click at [1006, 342] on span "one of my jobs failed. I wonder if Reframe only works for clips less than 1 min?" at bounding box center [1178, 338] width 439 height 13
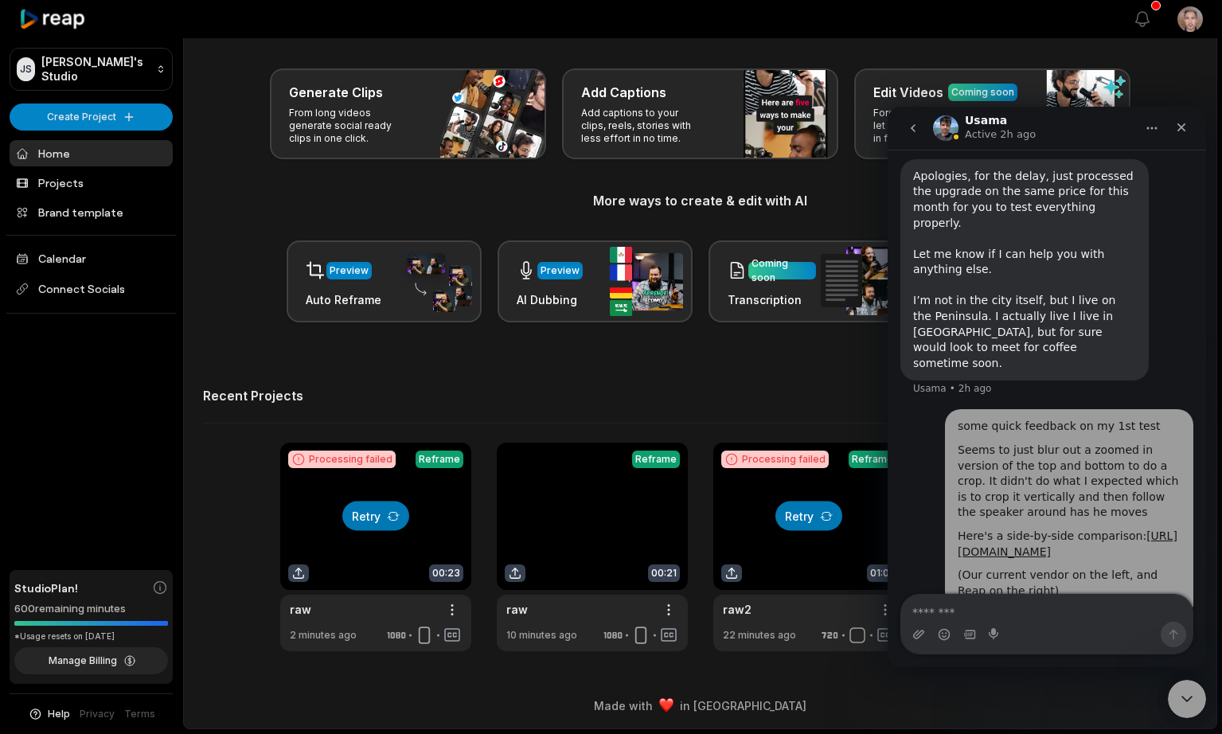
scroll to position [1921, 0]
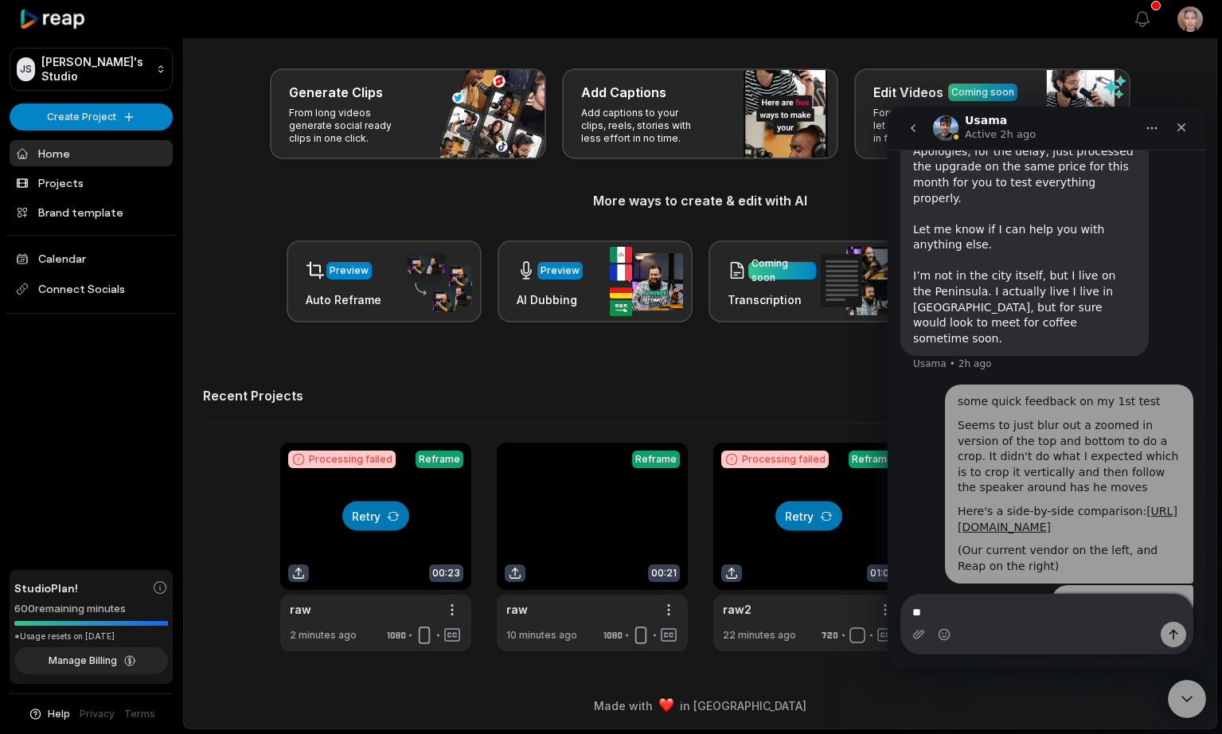
type textarea "*"
type textarea "**********"
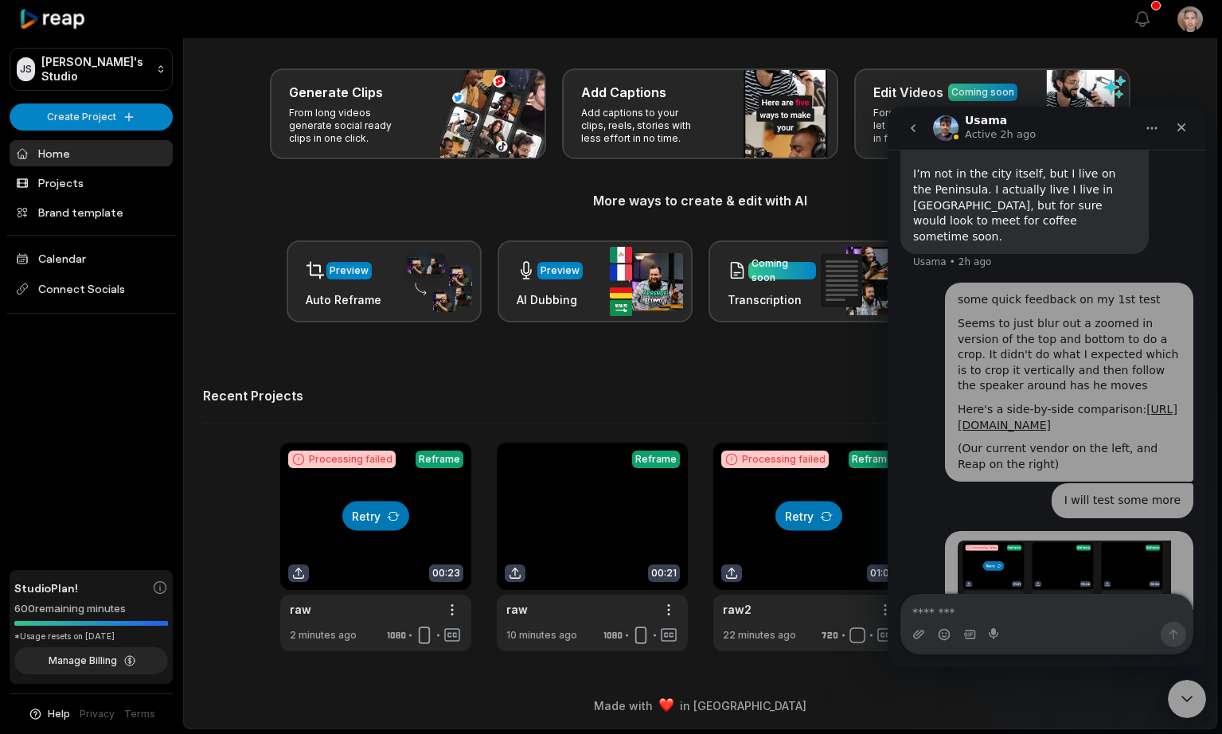
scroll to position [2038, 0]
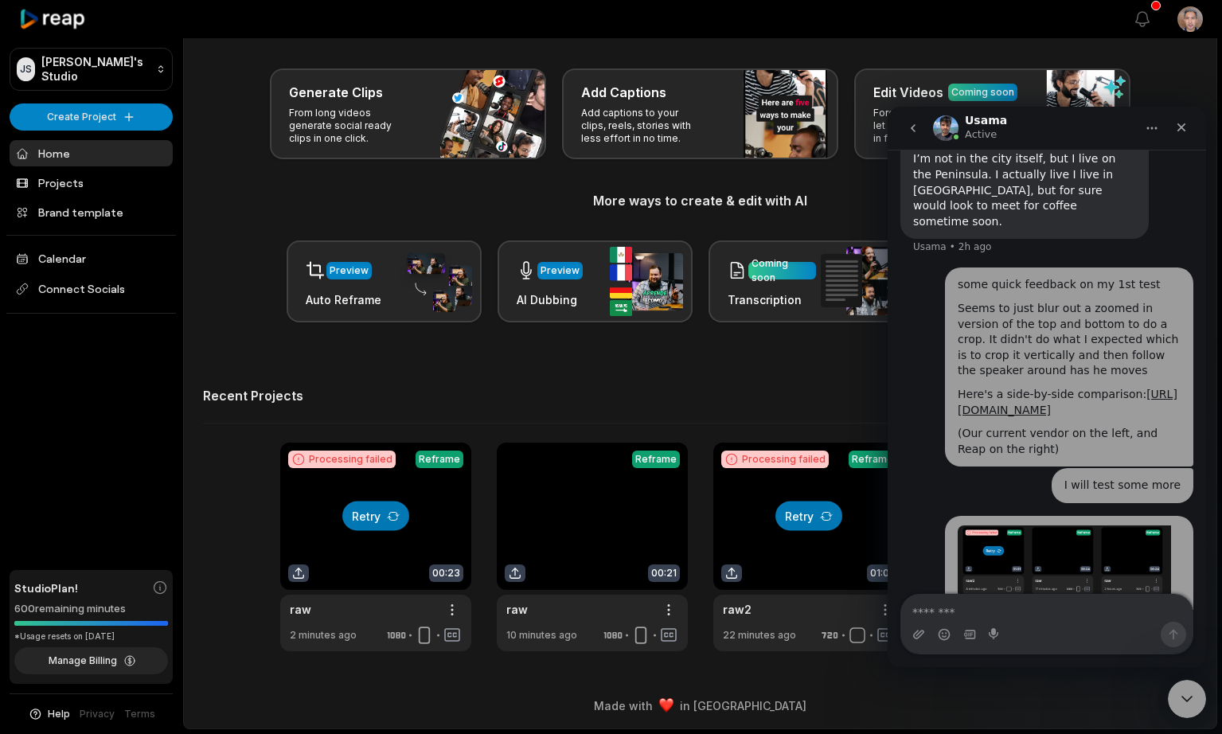
click at [480, 394] on div "Recent Projects View all" at bounding box center [700, 406] width 994 height 36
click at [1181, 124] on icon "Close" at bounding box center [1181, 127] width 13 height 13
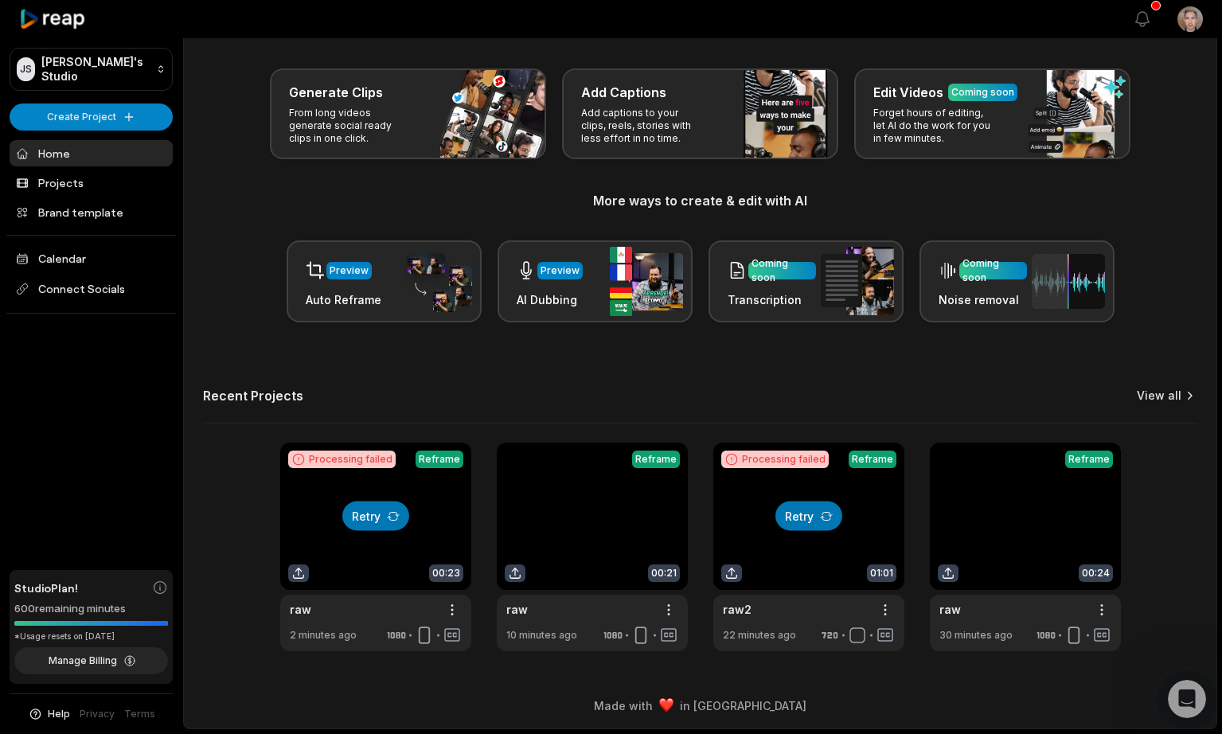
click at [1163, 400] on link "View all" at bounding box center [1159, 396] width 45 height 16
